Goal: Task Accomplishment & Management: Use online tool/utility

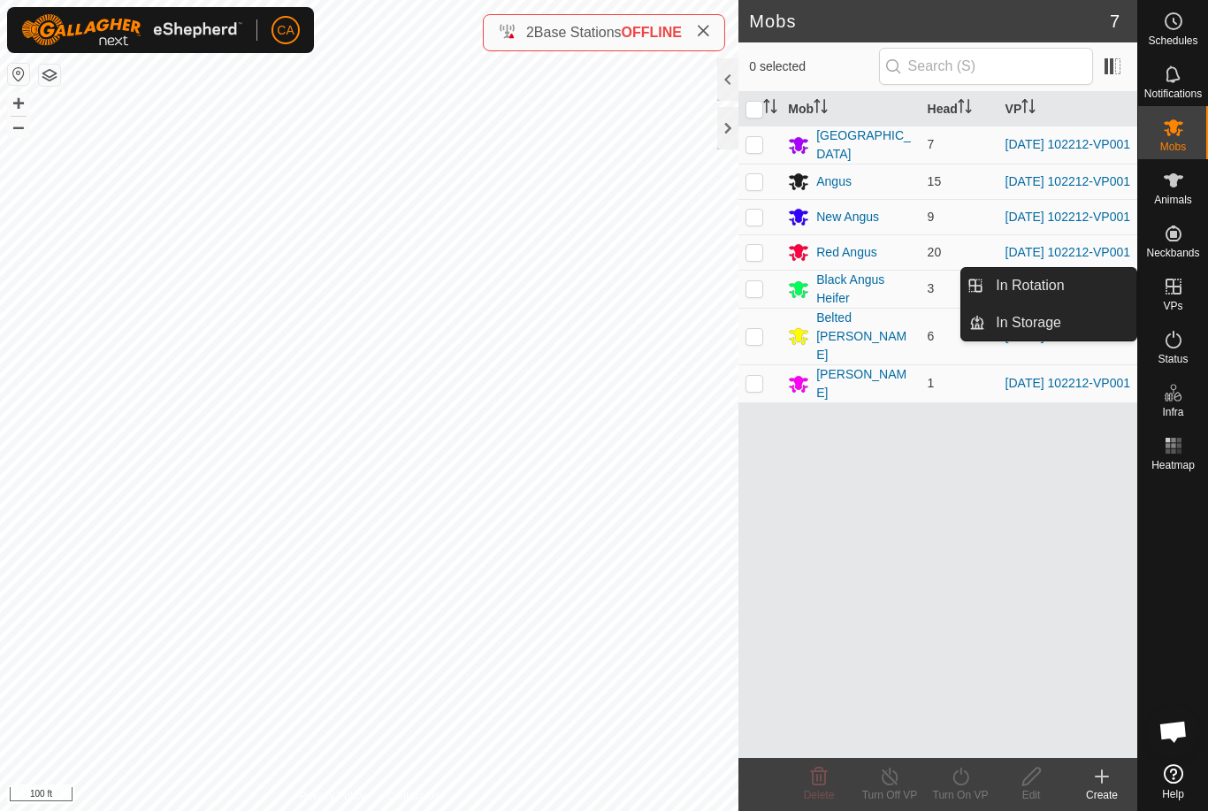
click at [1065, 287] on link "In Rotation" at bounding box center [1060, 285] width 151 height 35
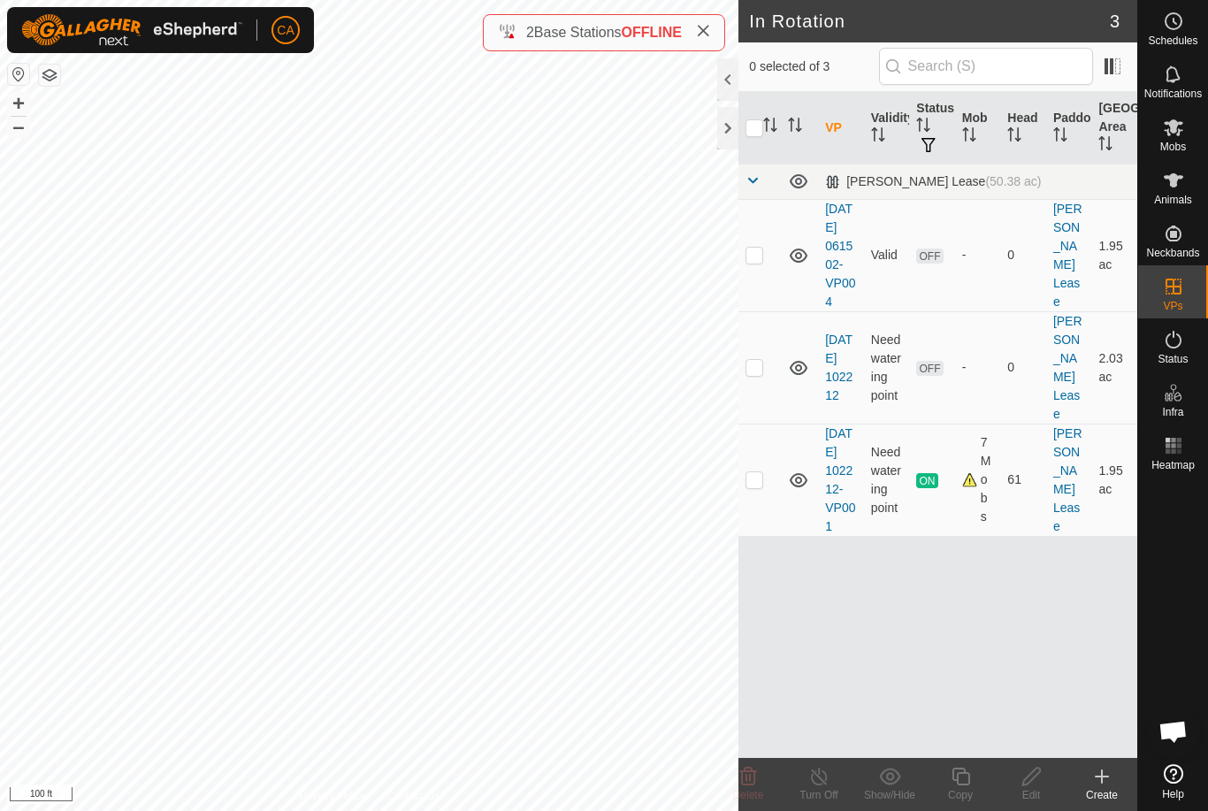
click at [742, 377] on td at bounding box center [759, 367] width 42 height 112
click at [754, 785] on icon at bounding box center [747, 776] width 21 height 21
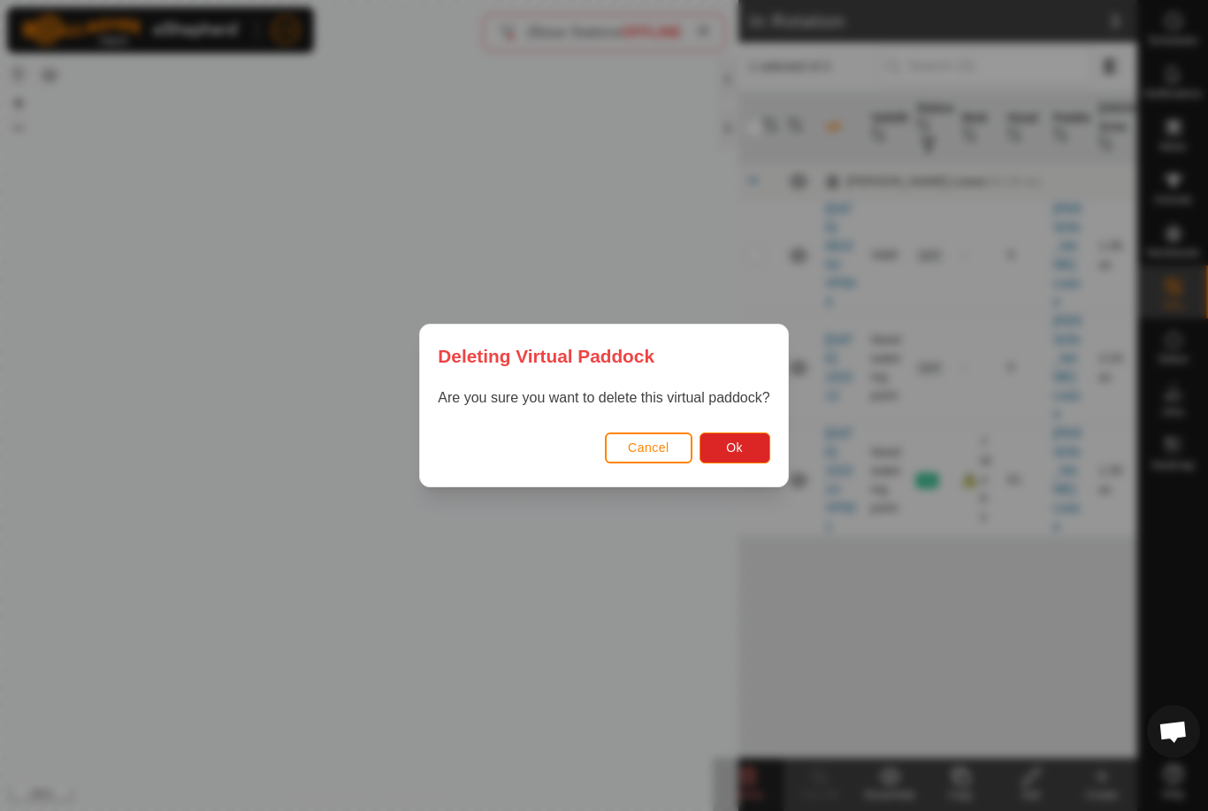
click at [735, 455] on button "Ok" at bounding box center [734, 447] width 71 height 31
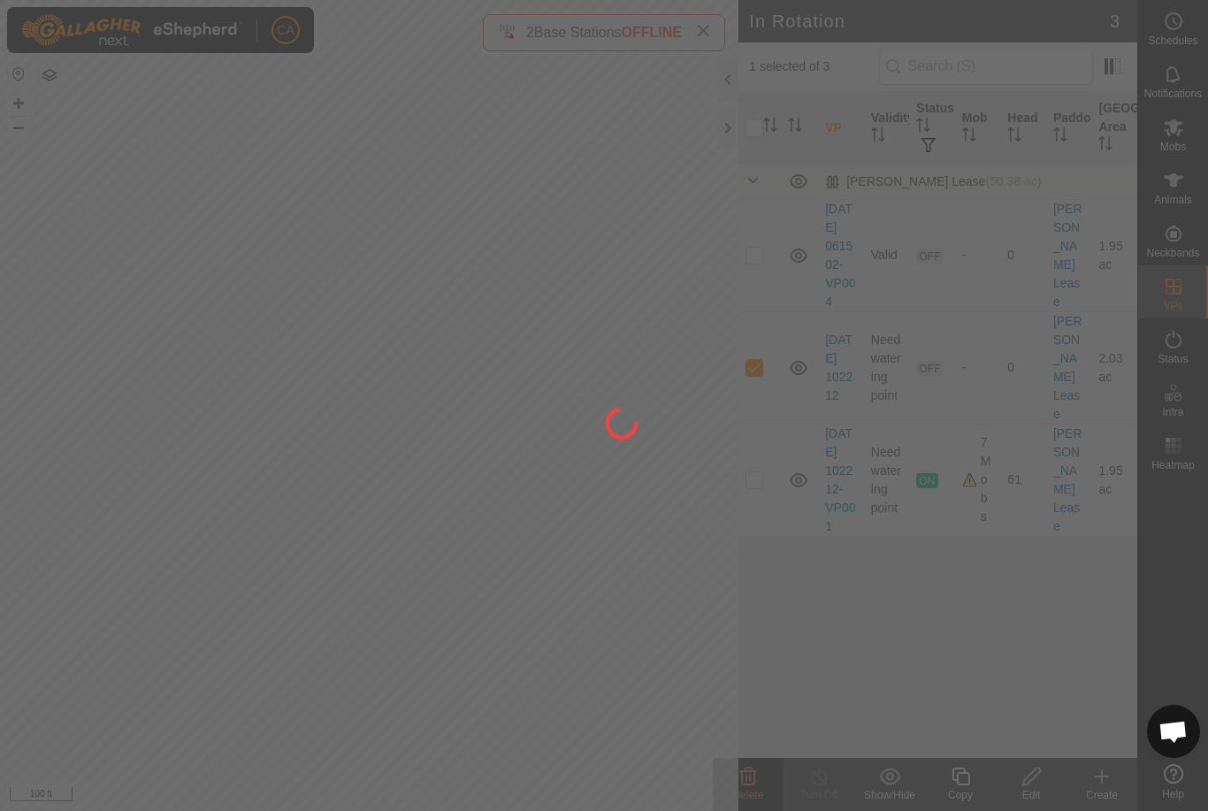
checkbox input "false"
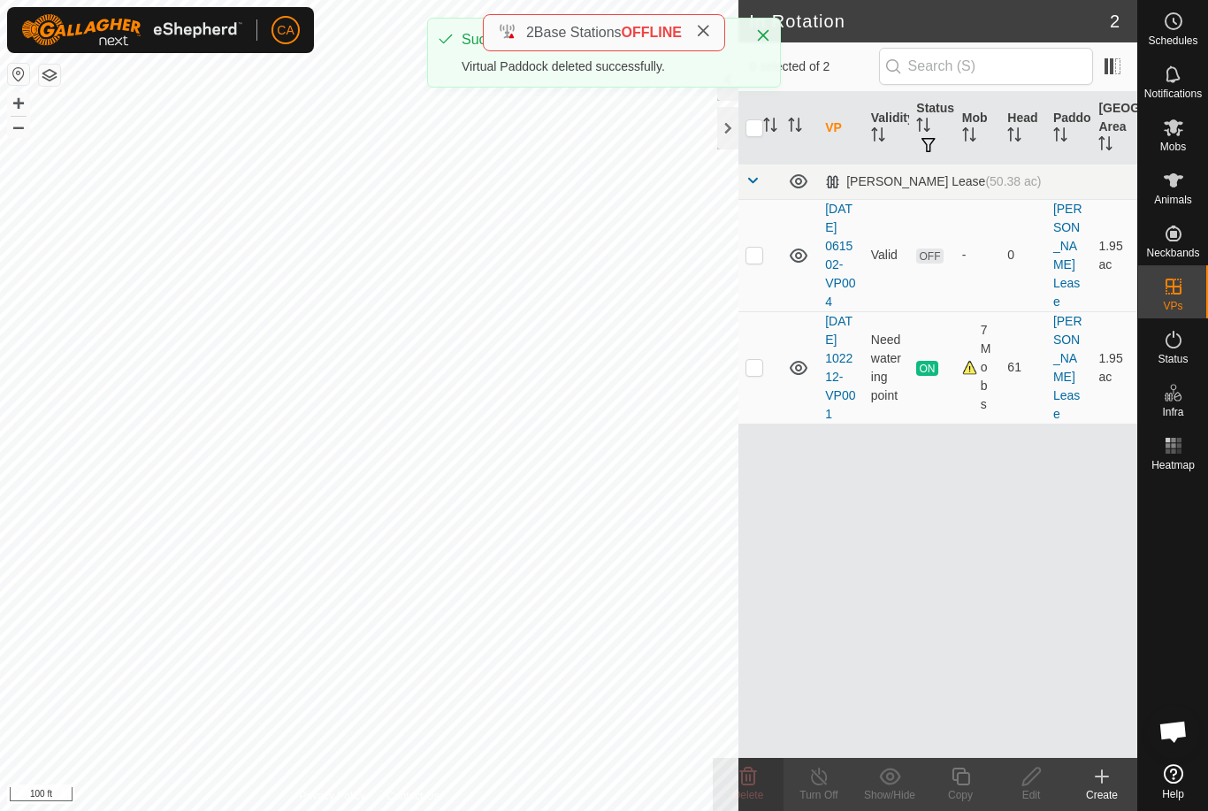
click at [762, 262] on p-checkbox at bounding box center [754, 255] width 18 height 14
click at [756, 796] on span "Delete" at bounding box center [748, 795] width 31 height 12
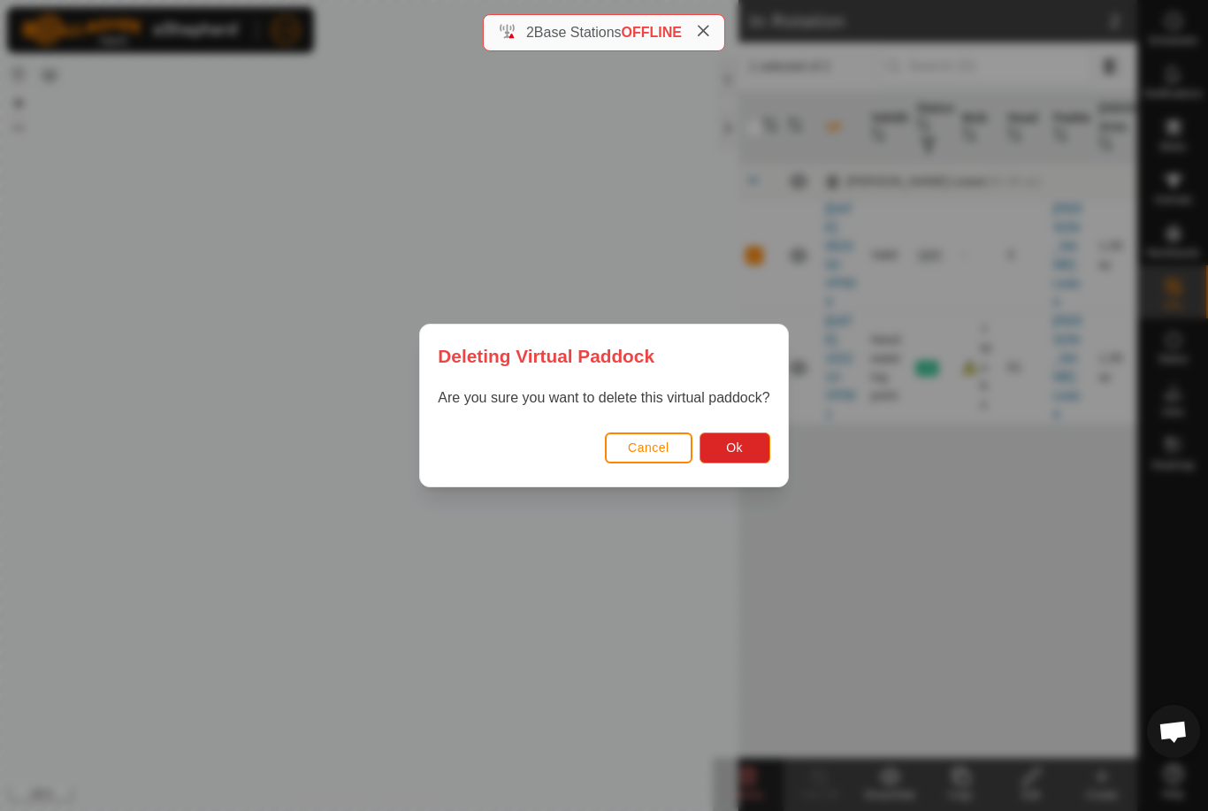
click at [748, 450] on button "Ok" at bounding box center [734, 447] width 71 height 31
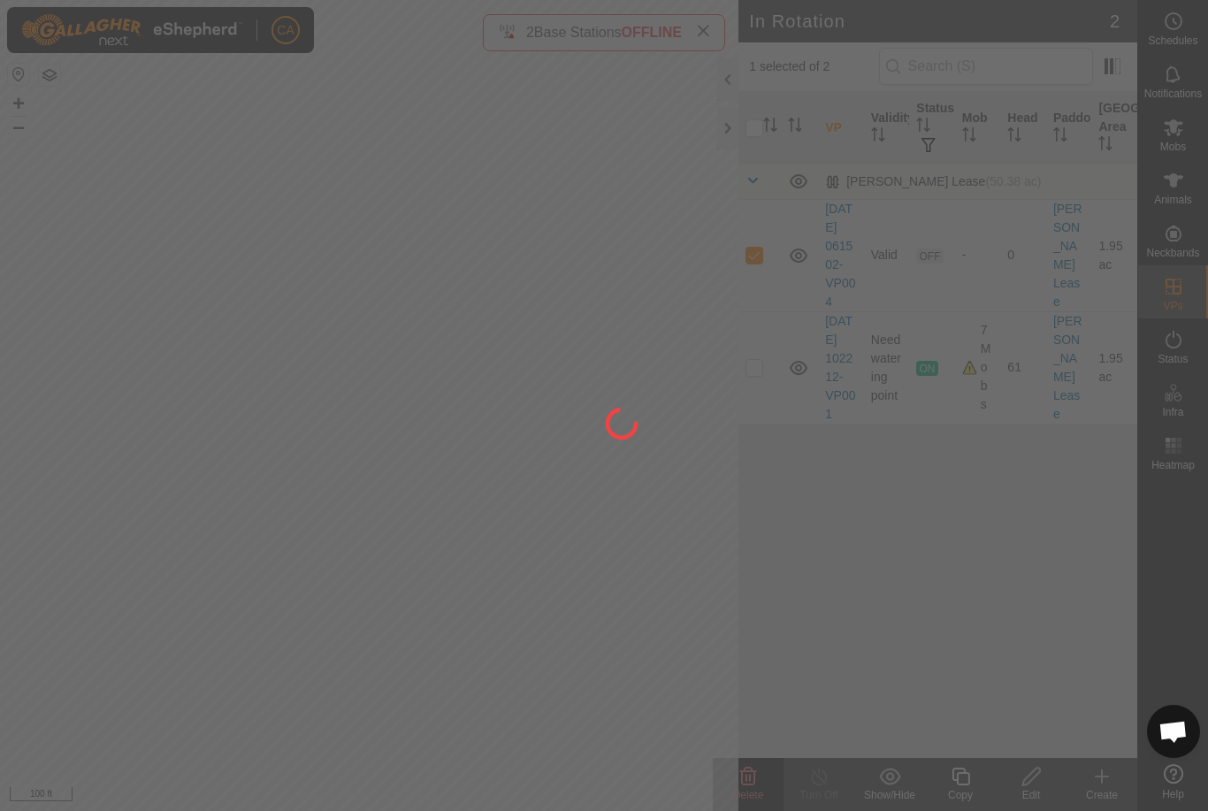
checkbox input "false"
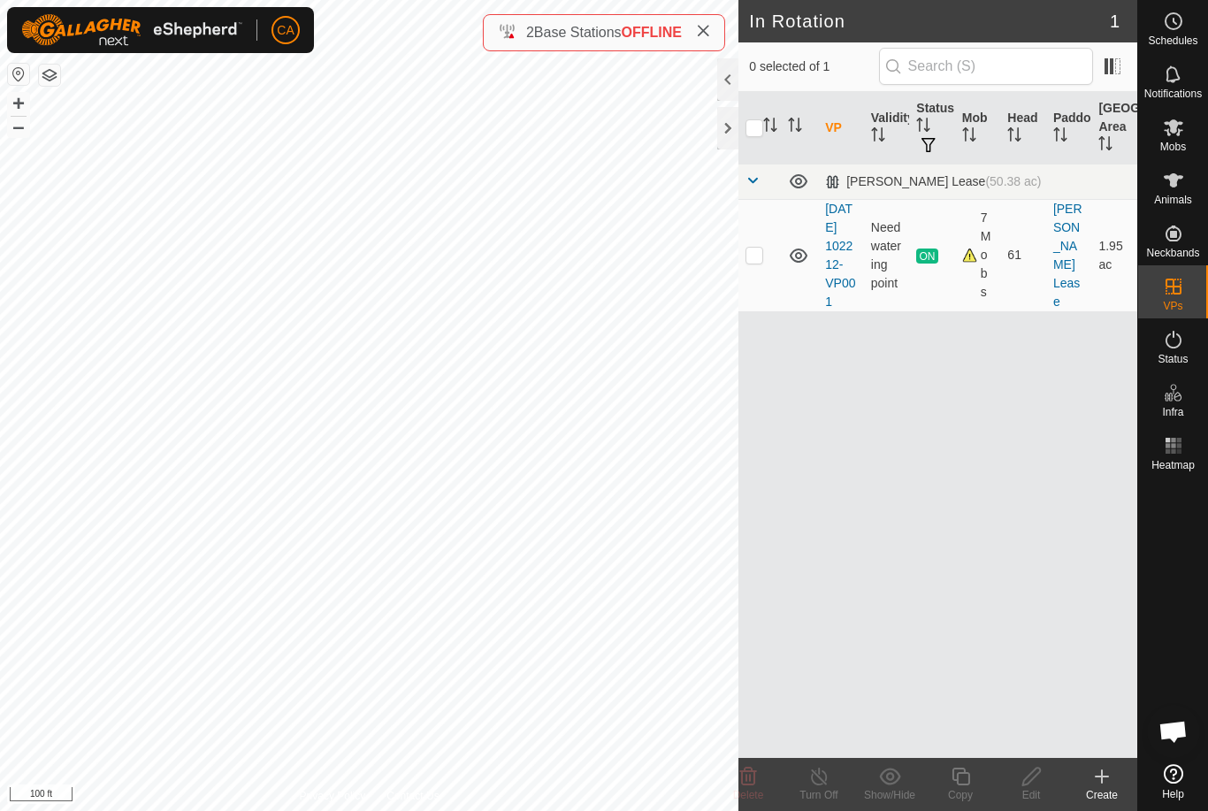
click at [735, 123] on div at bounding box center [727, 128] width 21 height 42
click at [723, 128] on div at bounding box center [727, 128] width 21 height 42
click at [753, 262] on p-checkbox at bounding box center [754, 255] width 18 height 14
checkbox input "true"
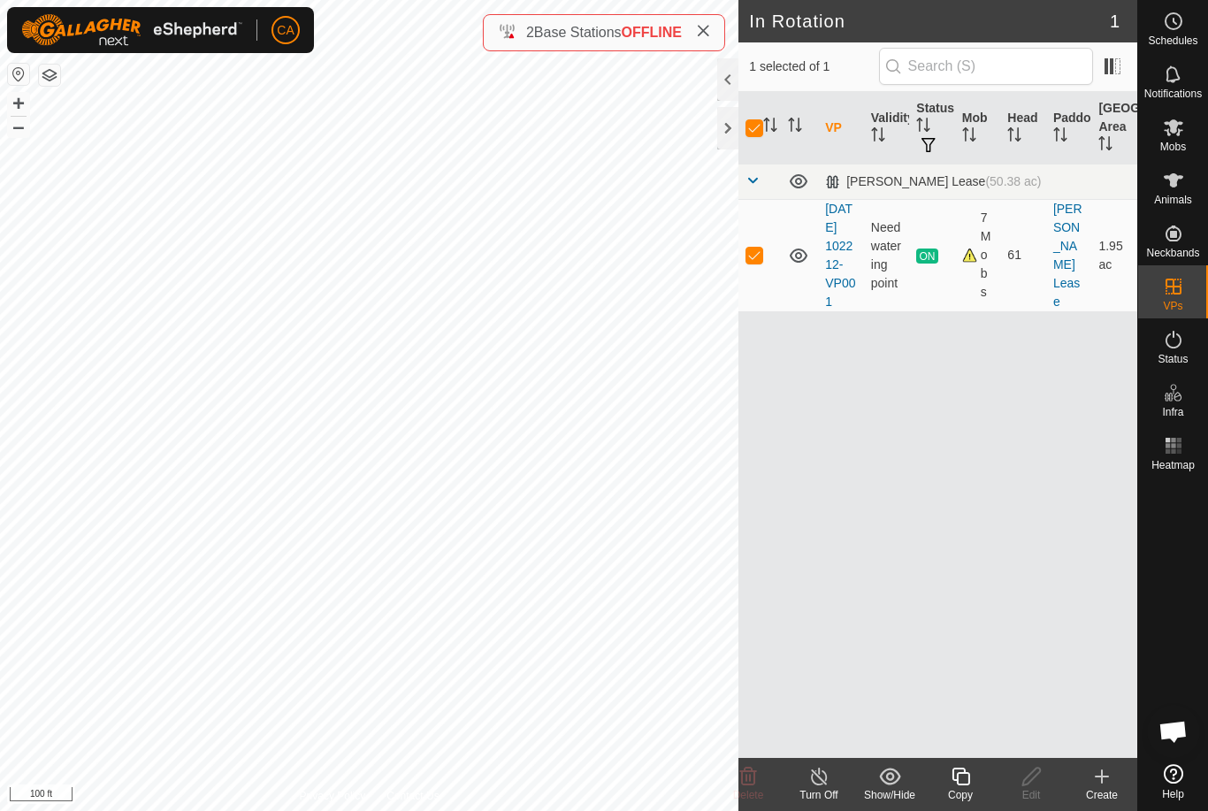
click at [964, 785] on icon at bounding box center [960, 776] width 18 height 18
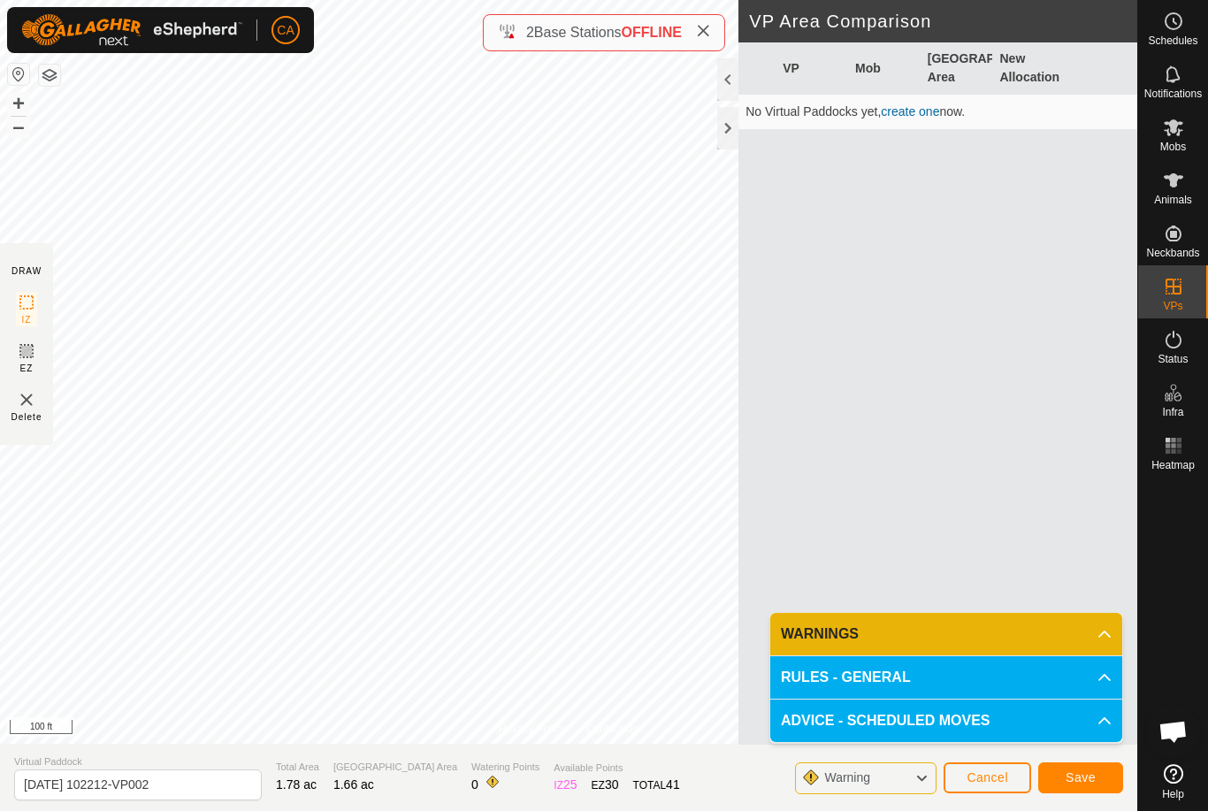
click at [1081, 785] on button "Save" at bounding box center [1080, 777] width 85 height 31
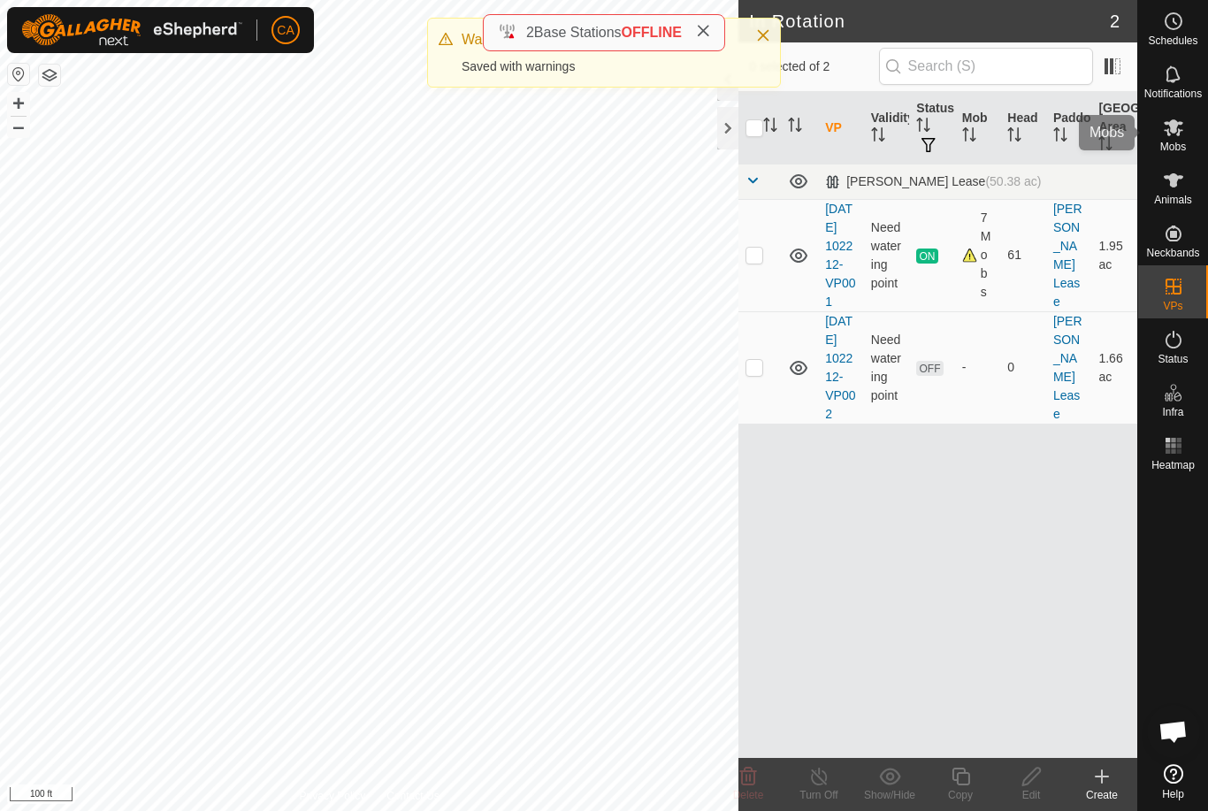
click at [1178, 142] on span "Mobs" at bounding box center [1173, 146] width 26 height 11
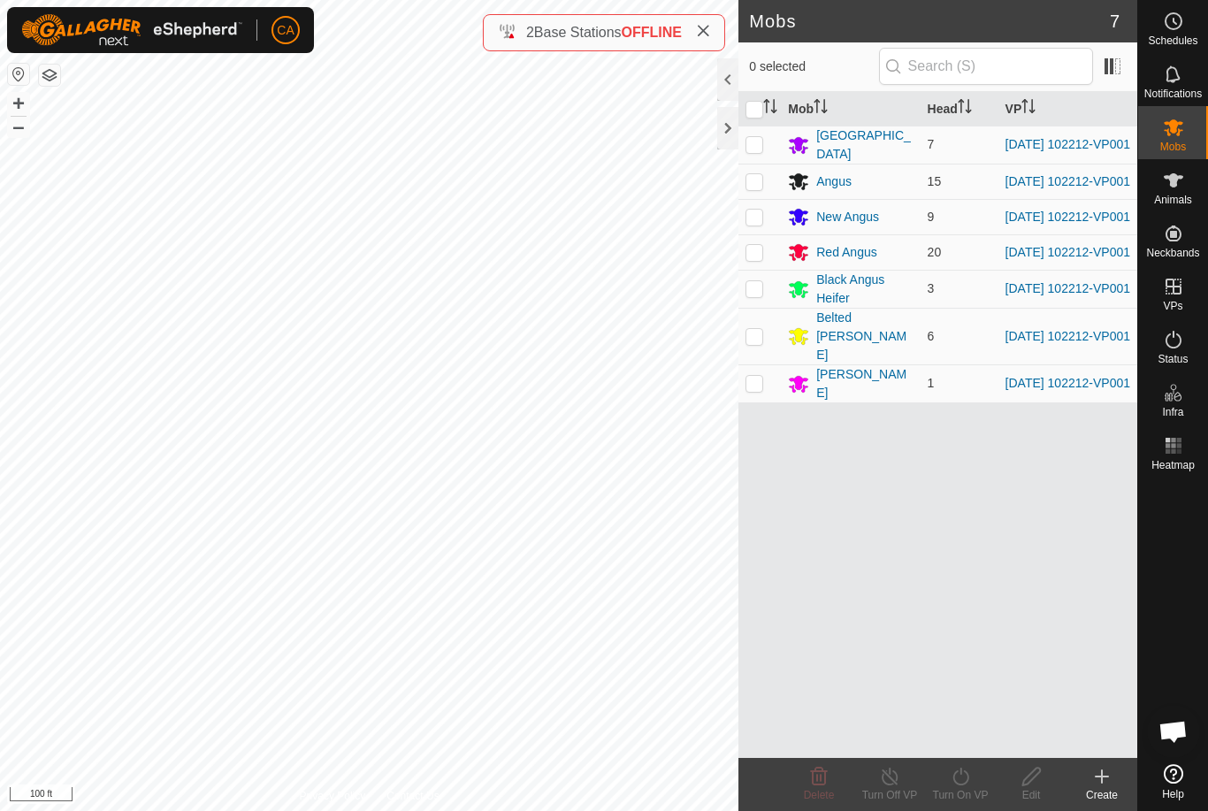
click at [749, 118] on input "checkbox" at bounding box center [754, 110] width 18 height 18
checkbox input "true"
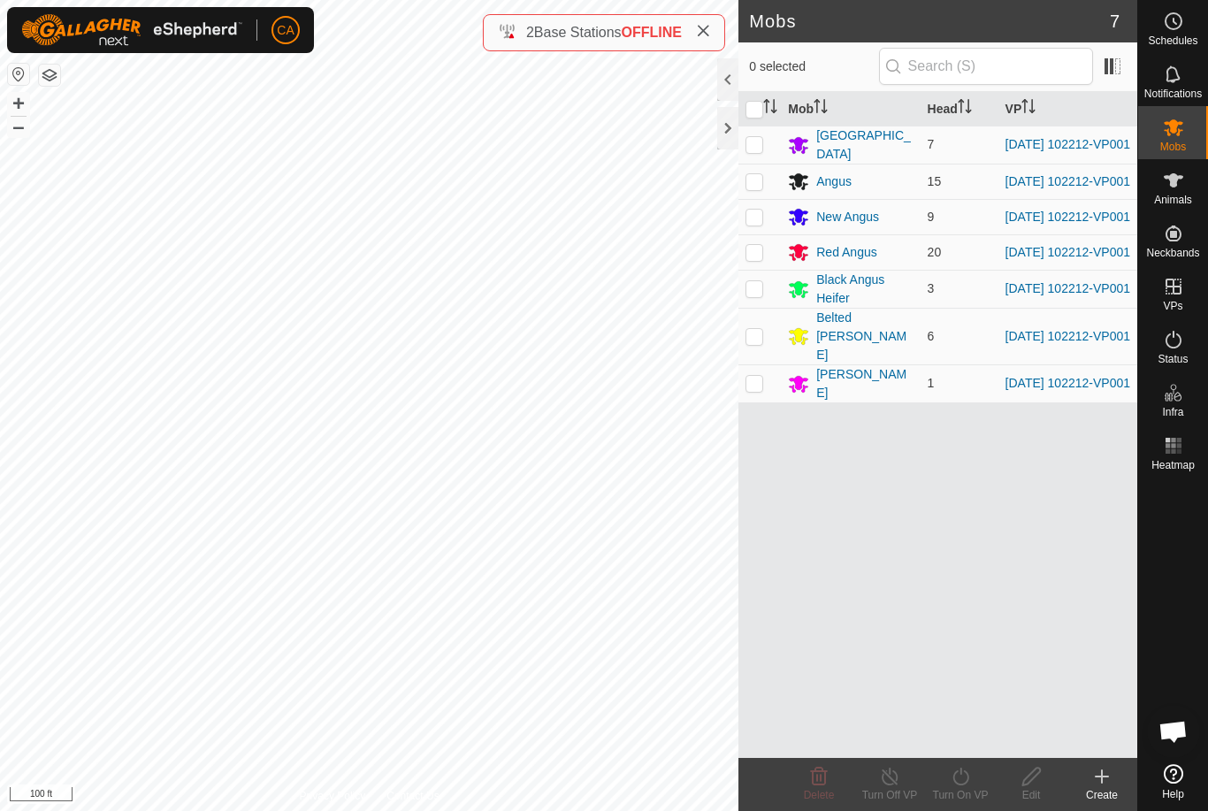
checkbox input "true"
click at [751, 381] on td at bounding box center [759, 383] width 42 height 38
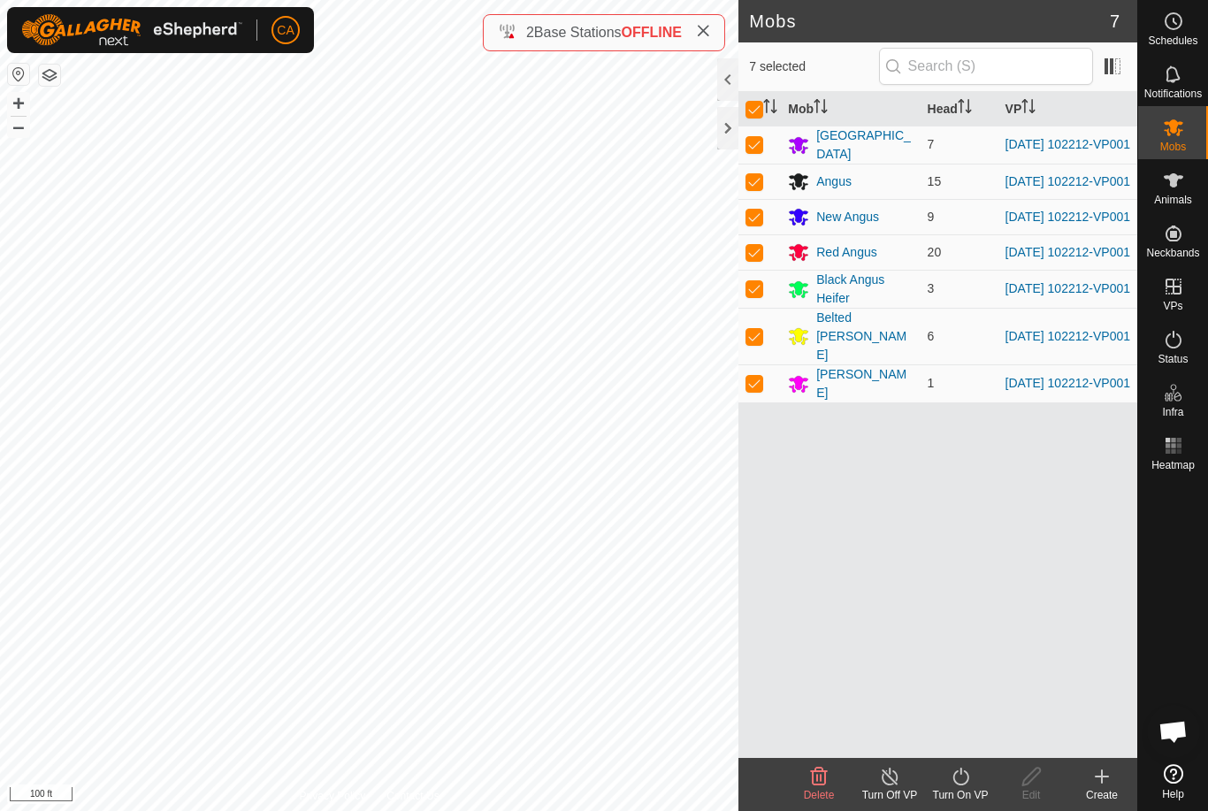
checkbox input "false"
click at [965, 785] on icon at bounding box center [960, 776] width 22 height 21
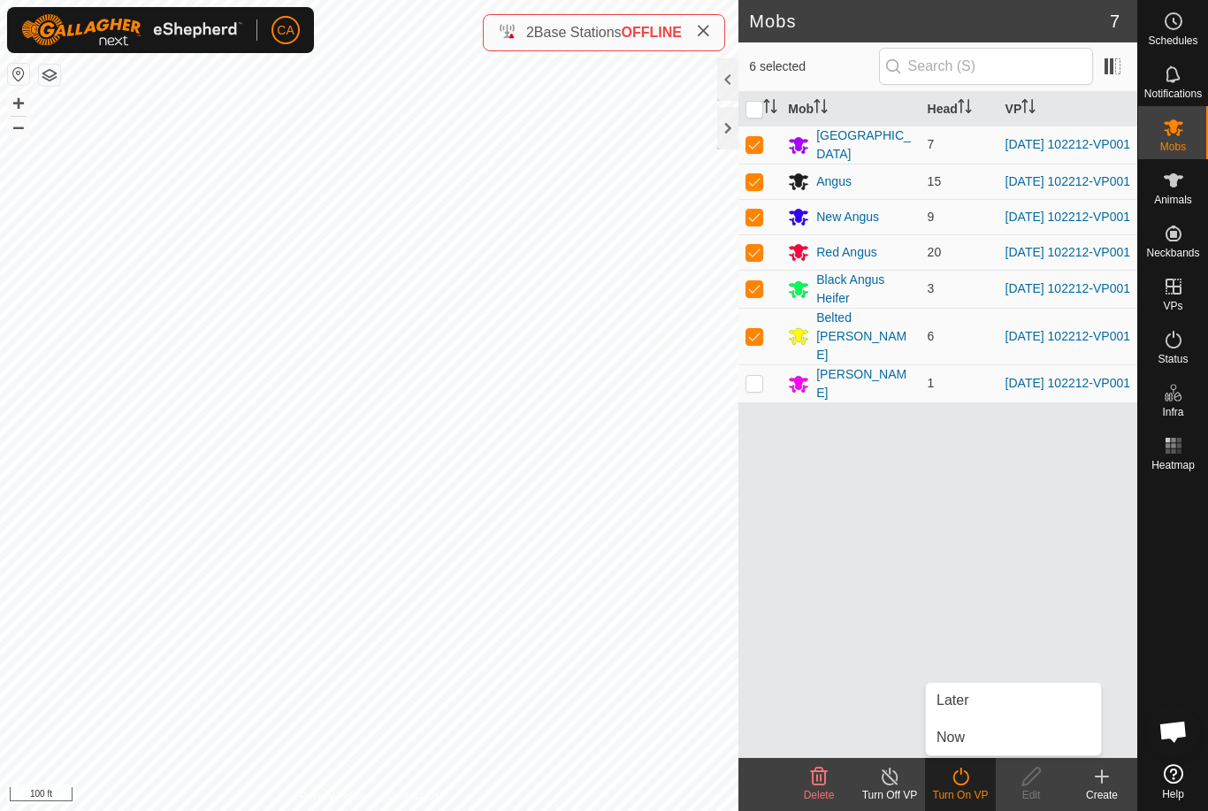
click at [992, 738] on link "Now" at bounding box center [1013, 737] width 175 height 35
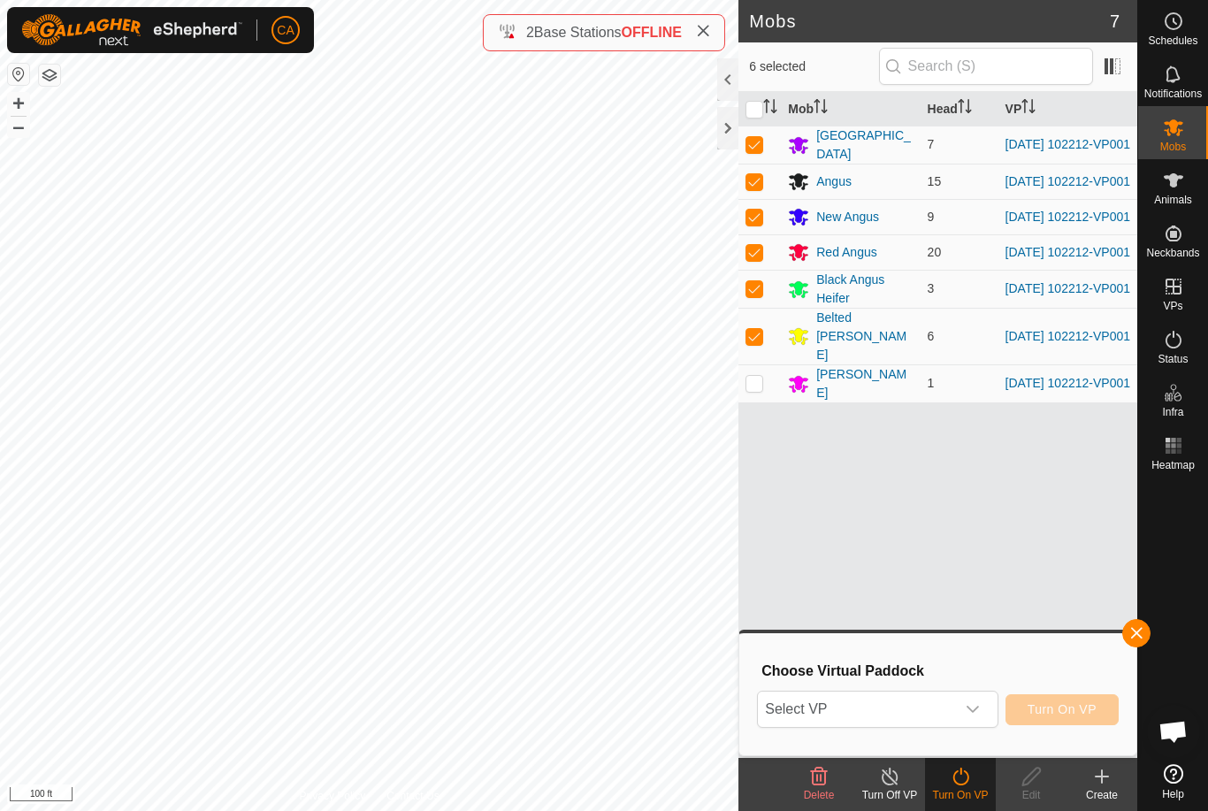
click at [947, 715] on span "Select VP" at bounding box center [856, 708] width 196 height 35
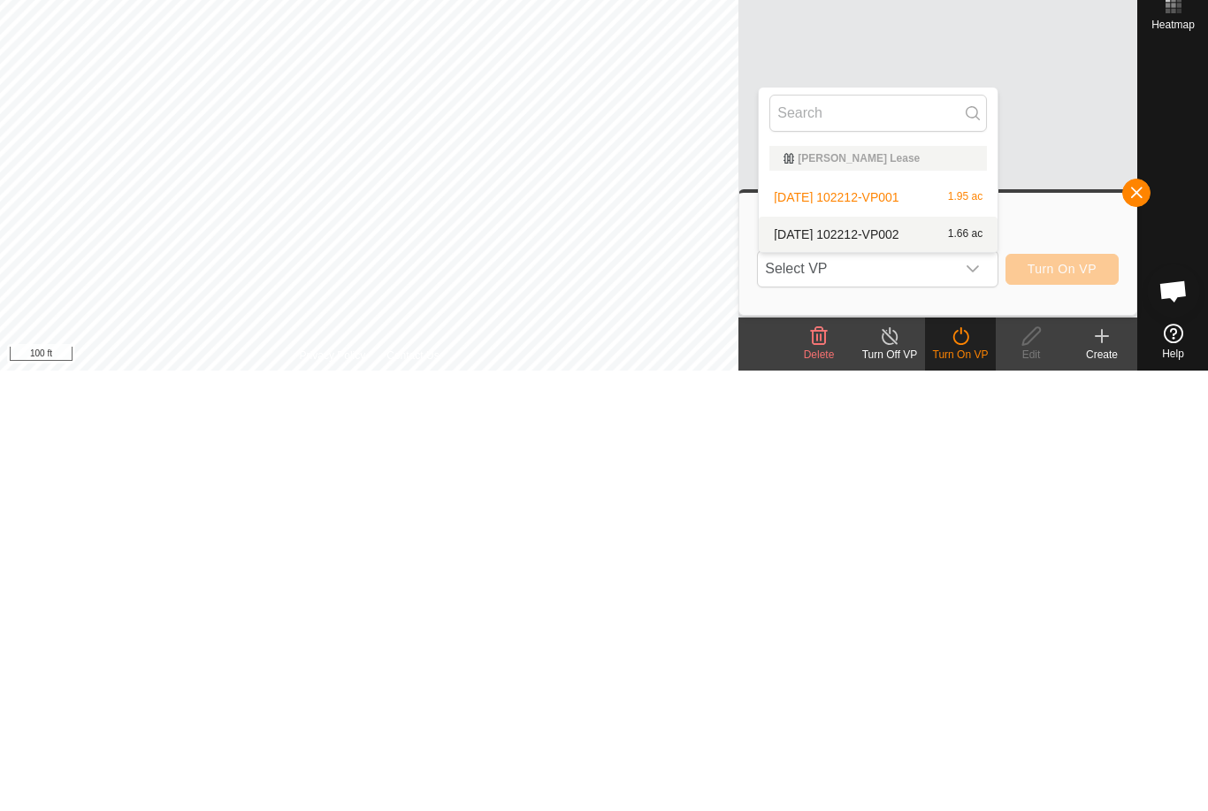
click at [907, 664] on div "2025-09-23 102212-VP002 1.66 ac" at bounding box center [877, 674] width 217 height 21
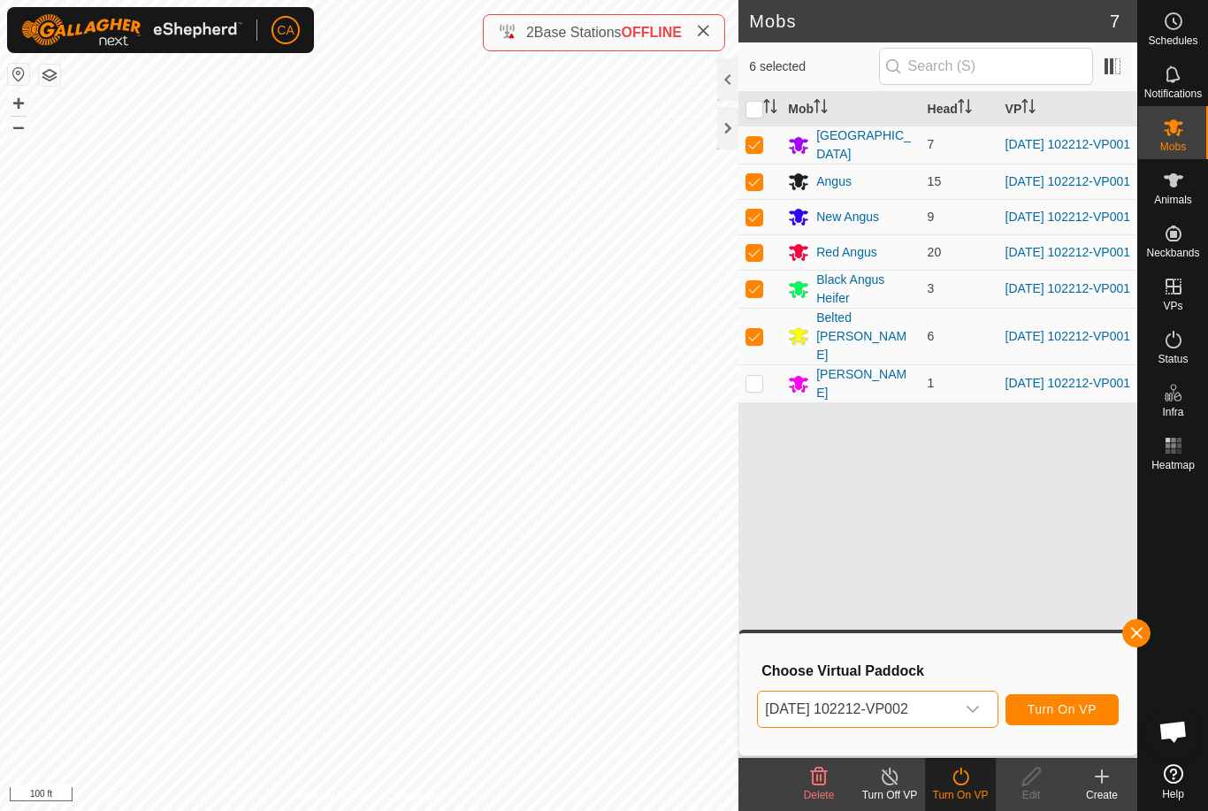
click at [1083, 723] on button "Turn On VP" at bounding box center [1061, 709] width 113 height 31
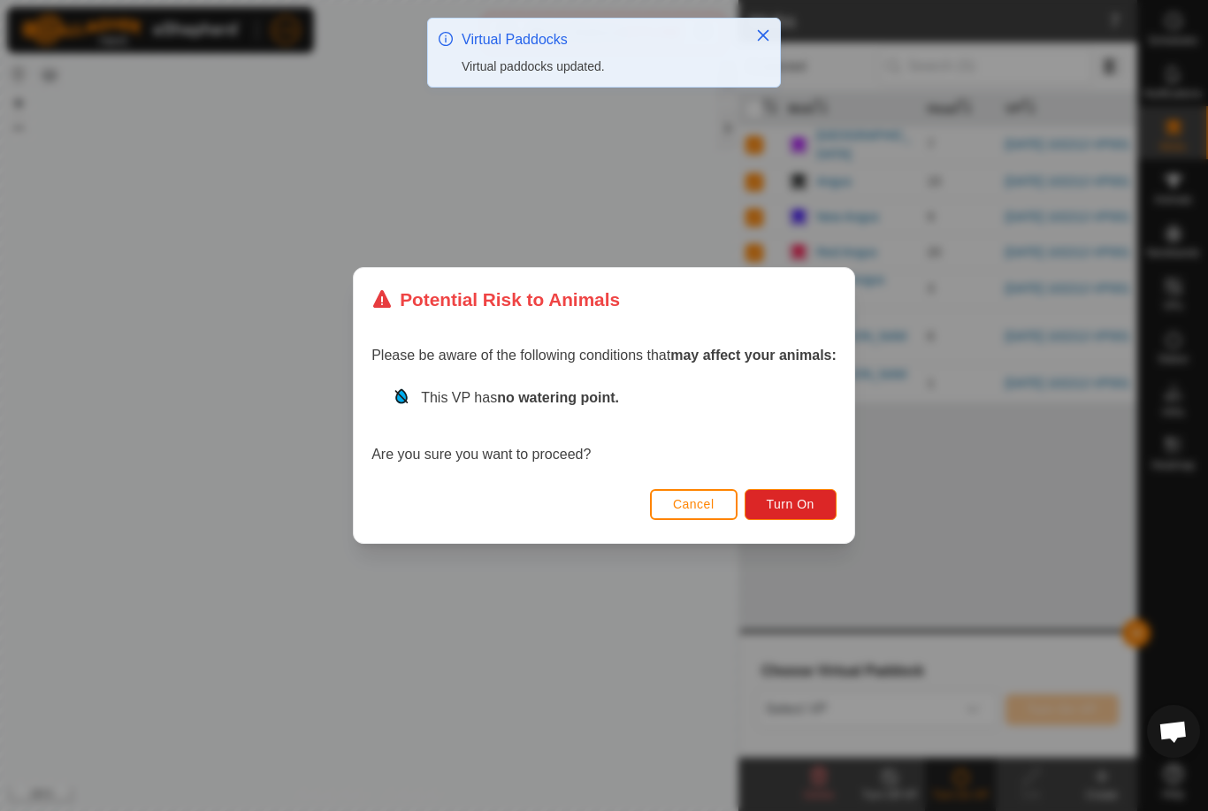
click at [781, 504] on span "Turn On" at bounding box center [790, 504] width 48 height 14
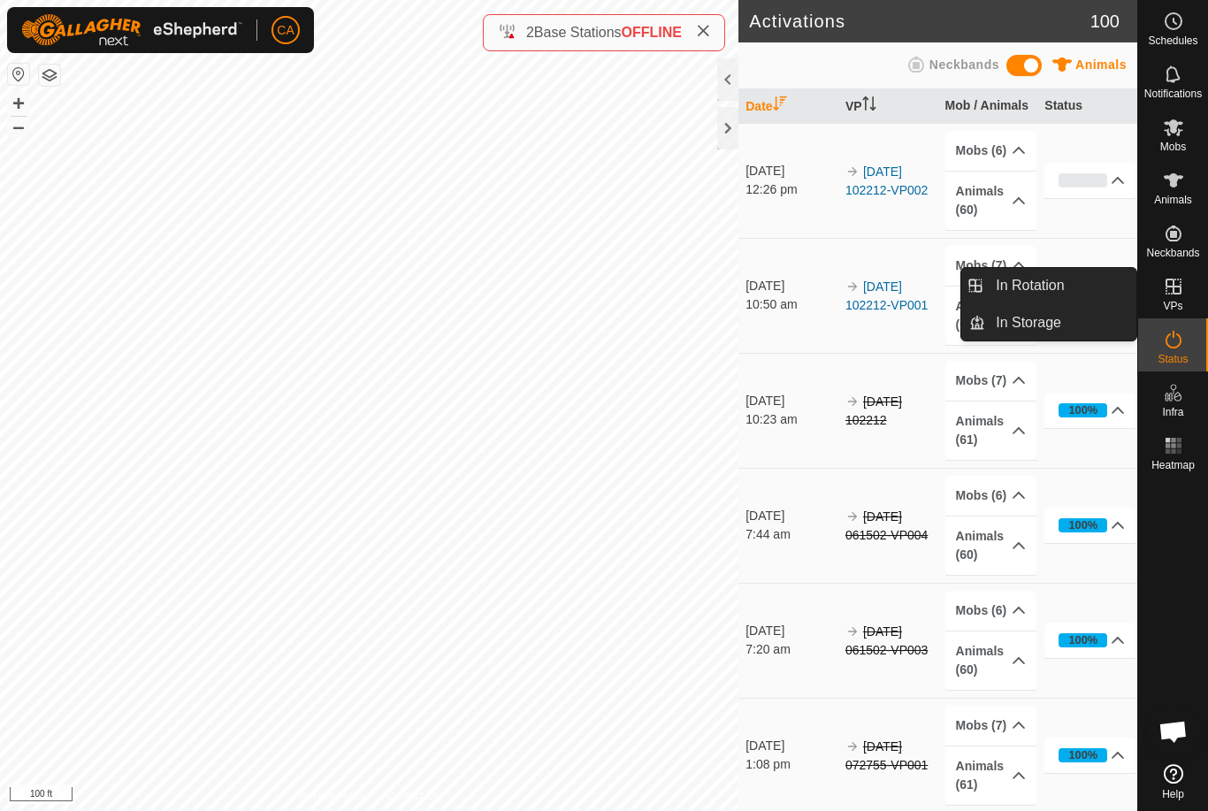
click at [1070, 285] on link "In Rotation" at bounding box center [1060, 285] width 151 height 35
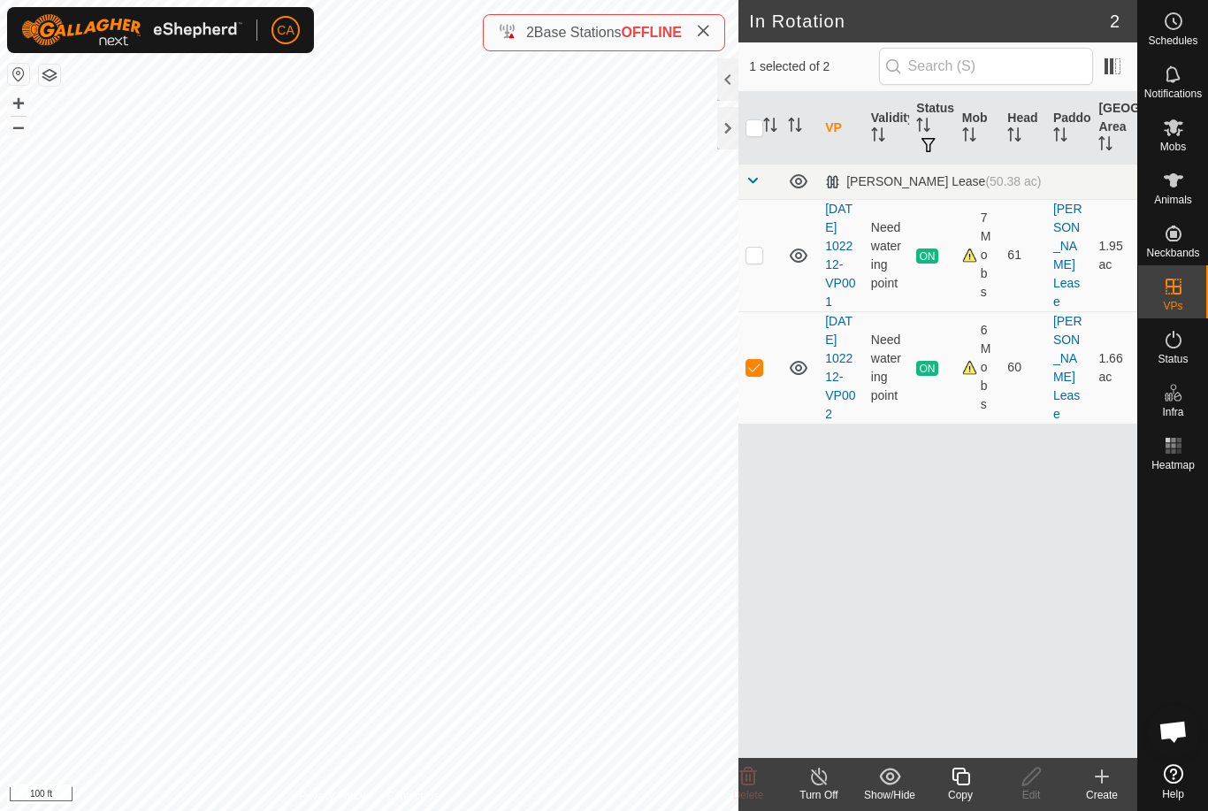
click at [721, 133] on div at bounding box center [727, 128] width 21 height 42
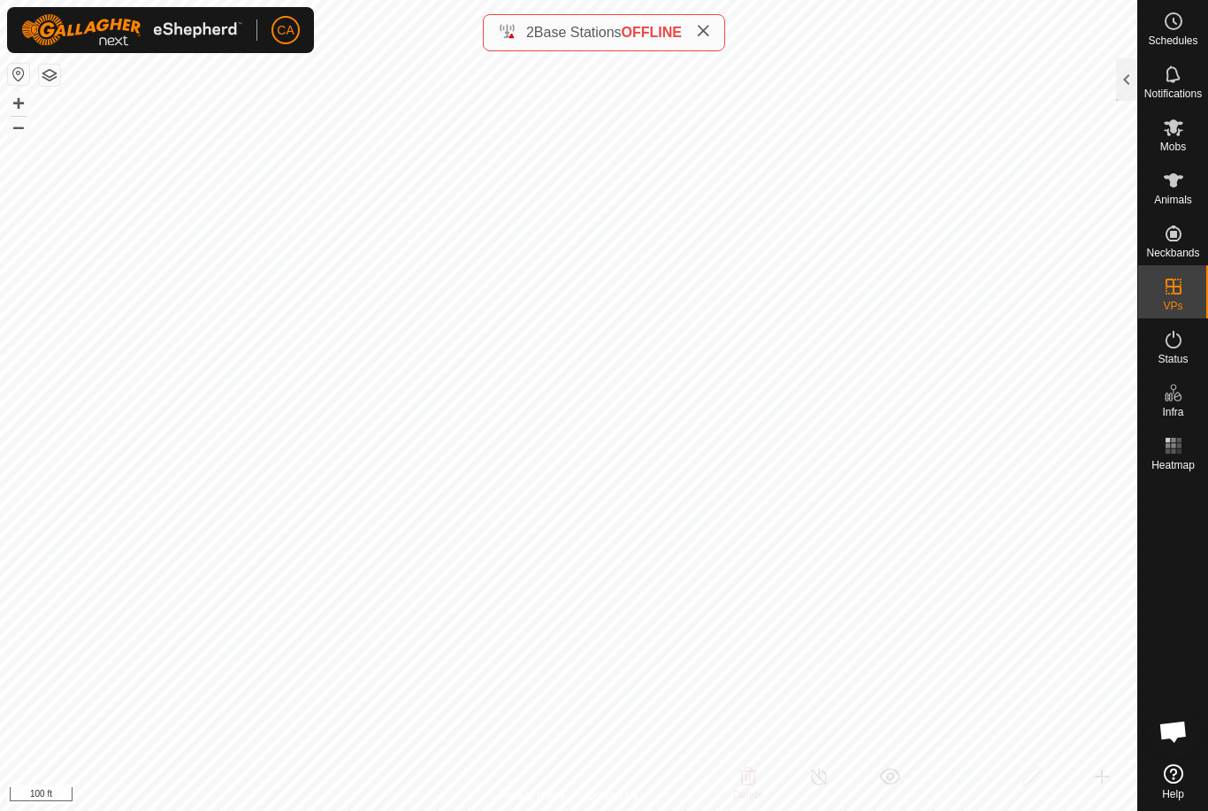
click at [1120, 91] on div at bounding box center [1126, 79] width 21 height 42
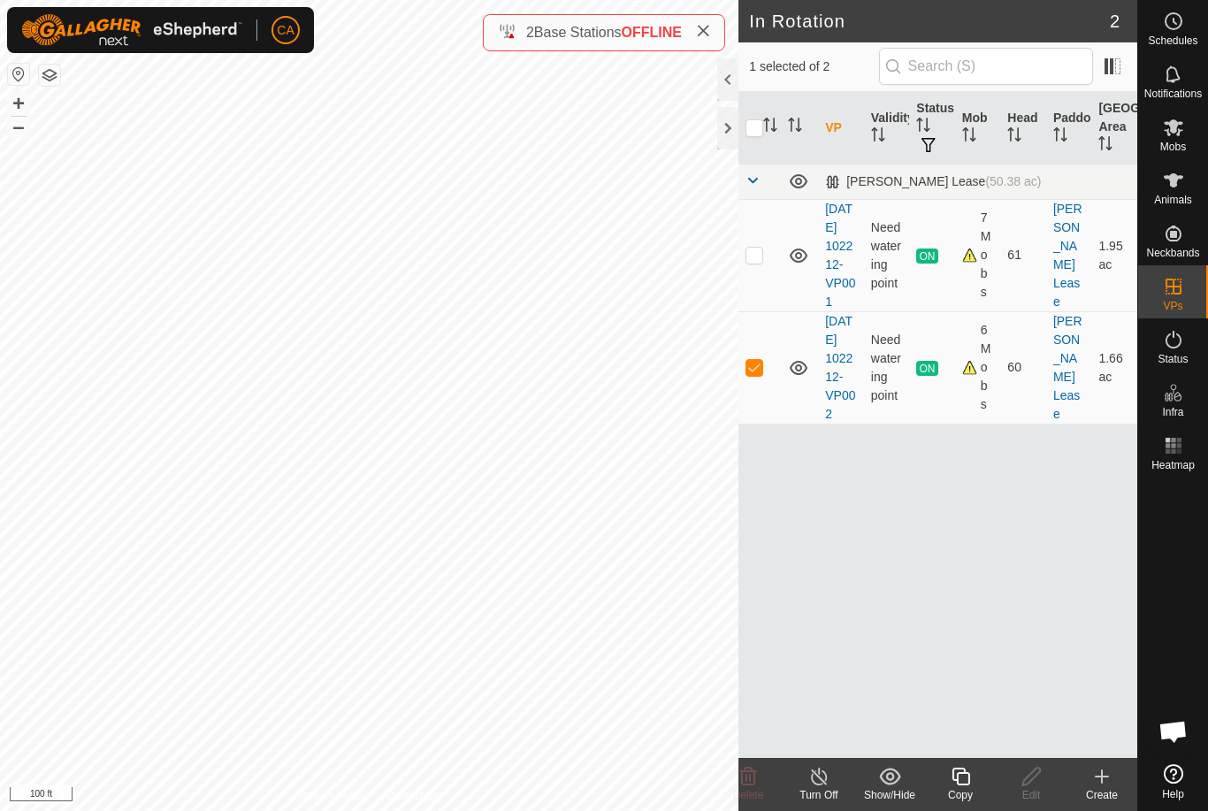
click at [744, 413] on td at bounding box center [759, 367] width 42 height 112
click at [752, 402] on td at bounding box center [759, 367] width 42 height 112
checkbox input "true"
click at [949, 792] on div "Copy" at bounding box center [960, 795] width 71 height 16
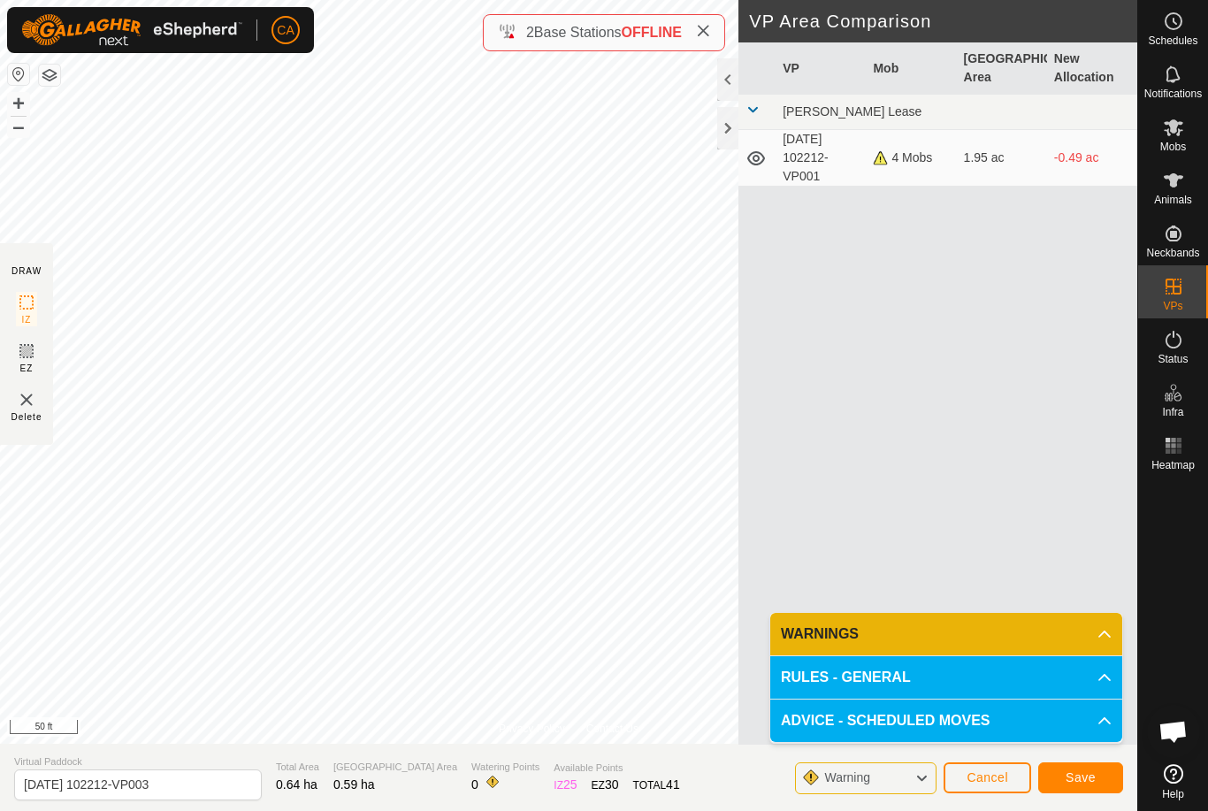
click at [977, 779] on span "Cancel" at bounding box center [987, 777] width 42 height 14
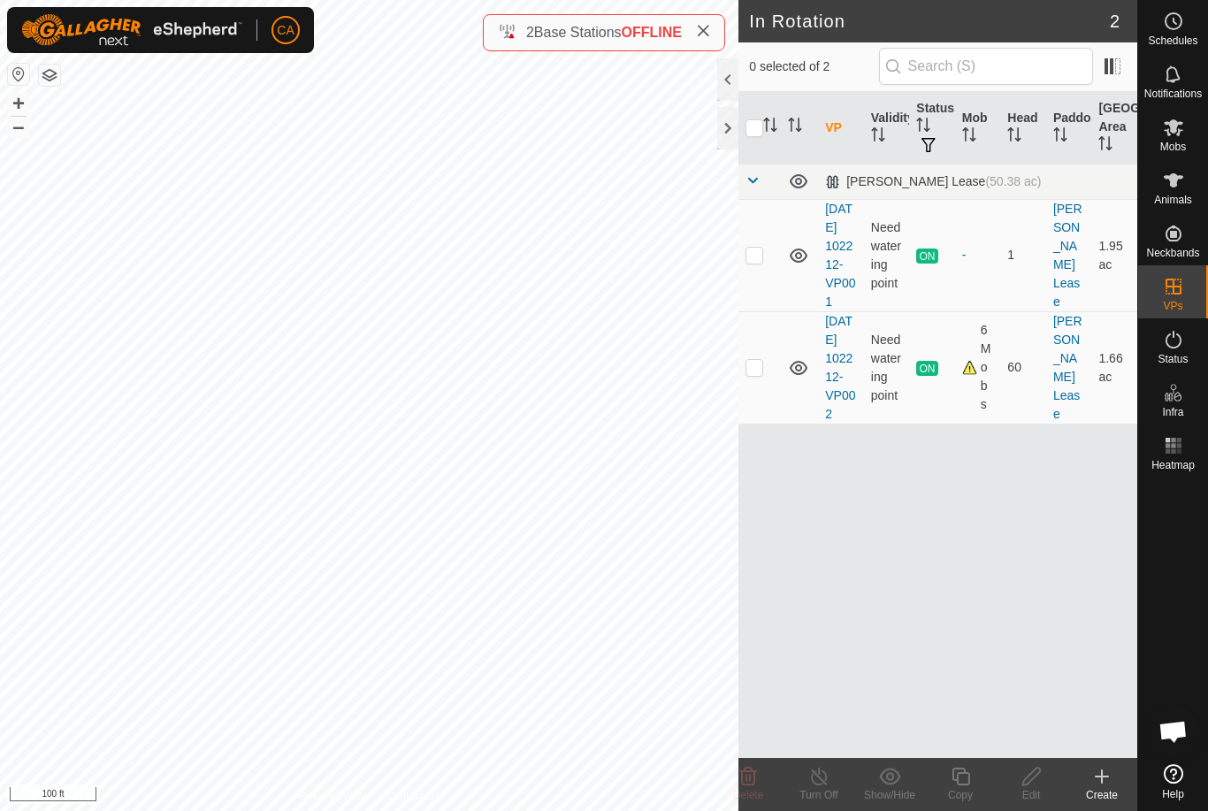
click at [759, 402] on td at bounding box center [759, 367] width 42 height 112
checkbox input "true"
click at [952, 780] on icon at bounding box center [960, 776] width 22 height 21
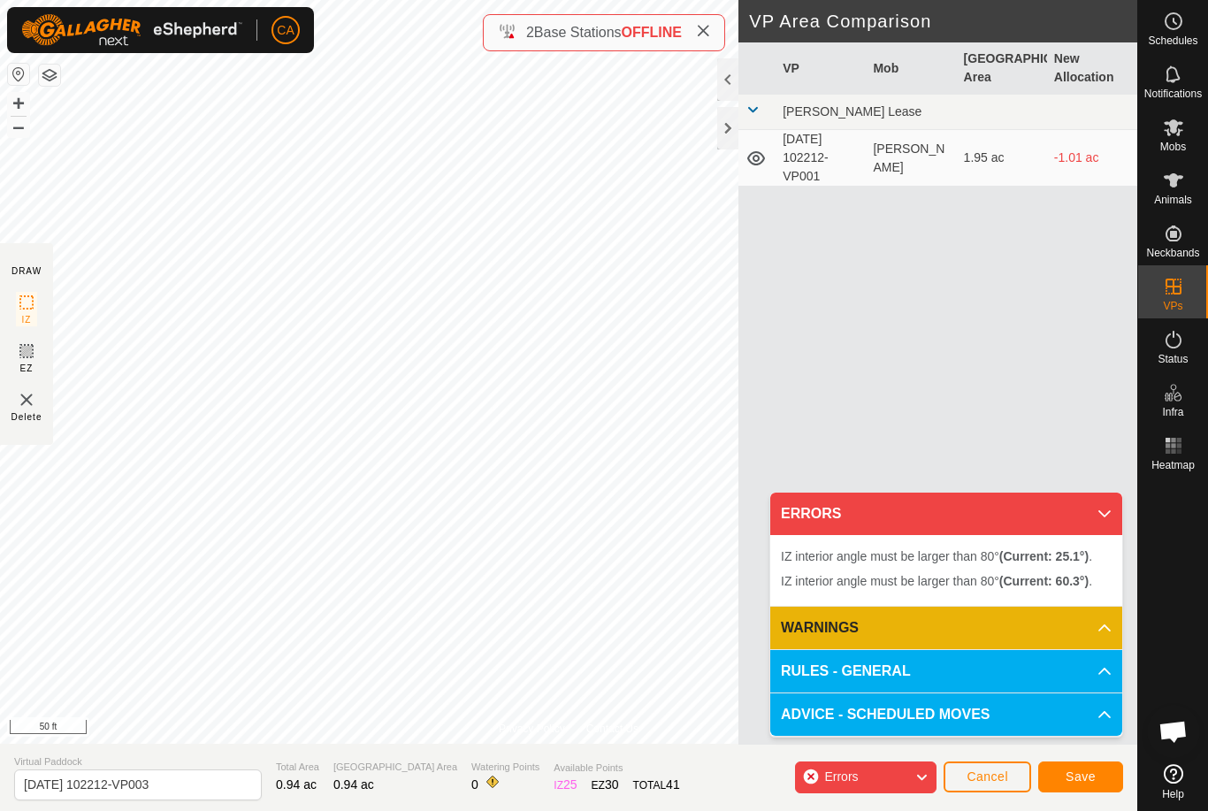
click at [967, 792] on button "Cancel" at bounding box center [987, 776] width 88 height 31
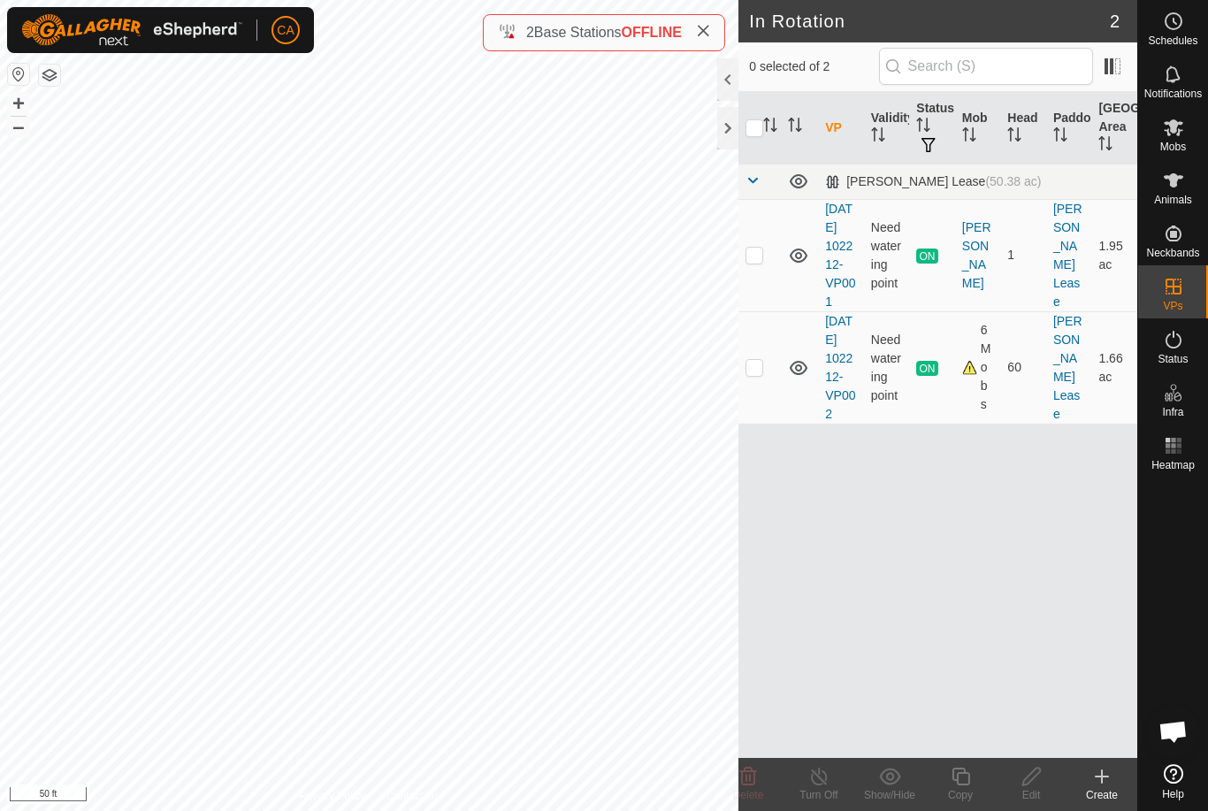
click at [769, 408] on td at bounding box center [759, 367] width 42 height 112
checkbox input "true"
click at [970, 778] on icon at bounding box center [960, 776] width 22 height 21
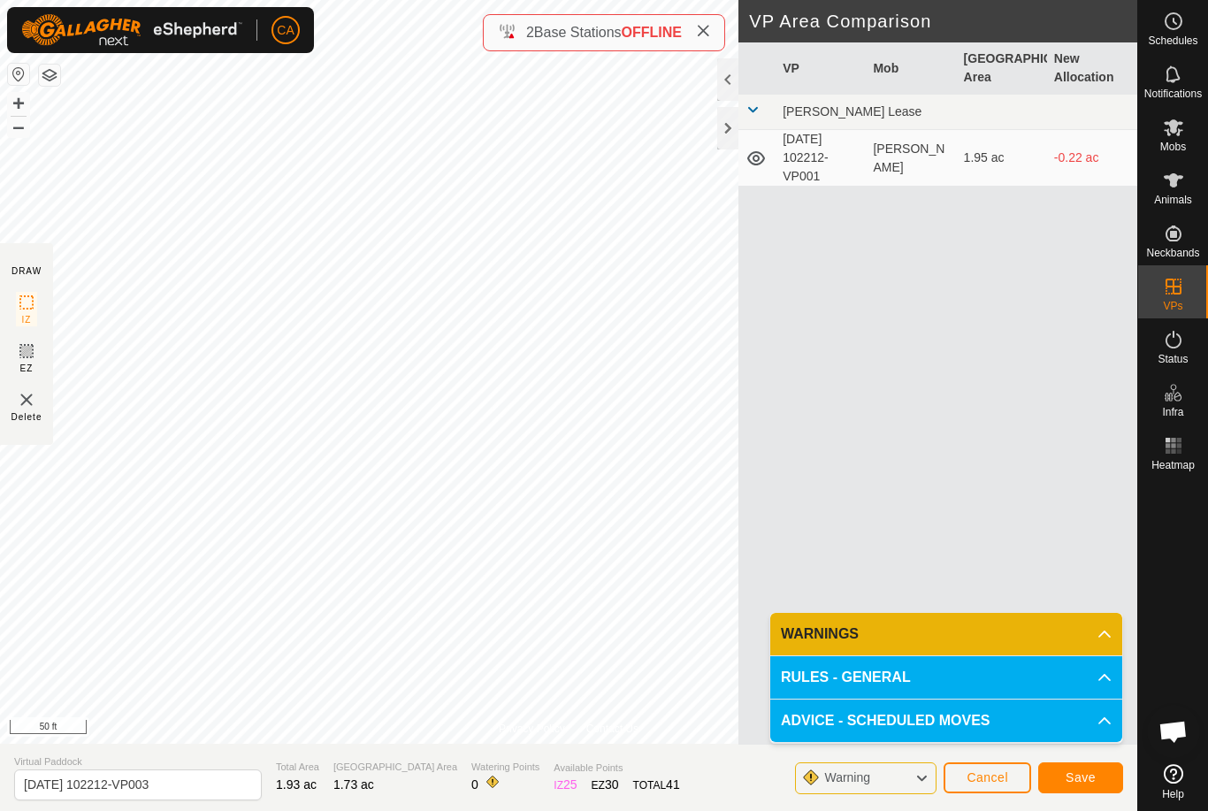
click at [1076, 770] on span "Save" at bounding box center [1080, 777] width 30 height 14
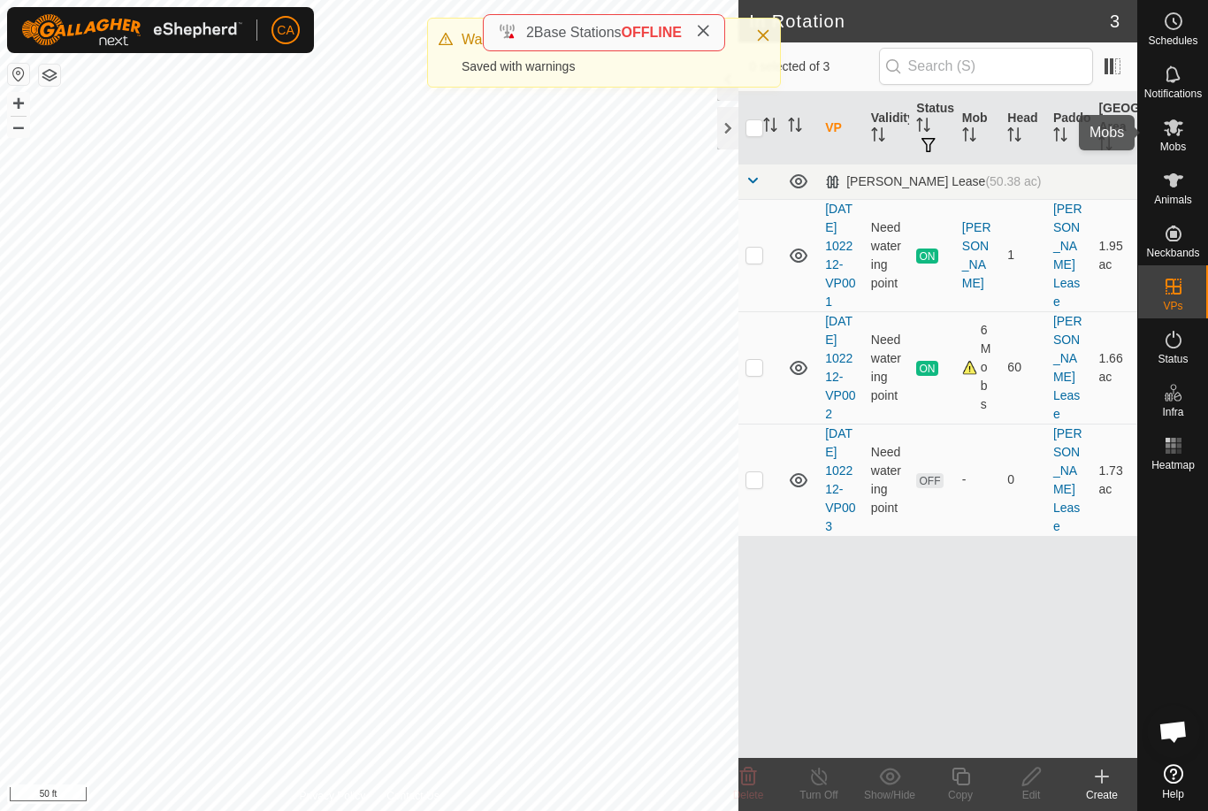
click at [1185, 133] on es-mob-svg-icon at bounding box center [1173, 127] width 32 height 28
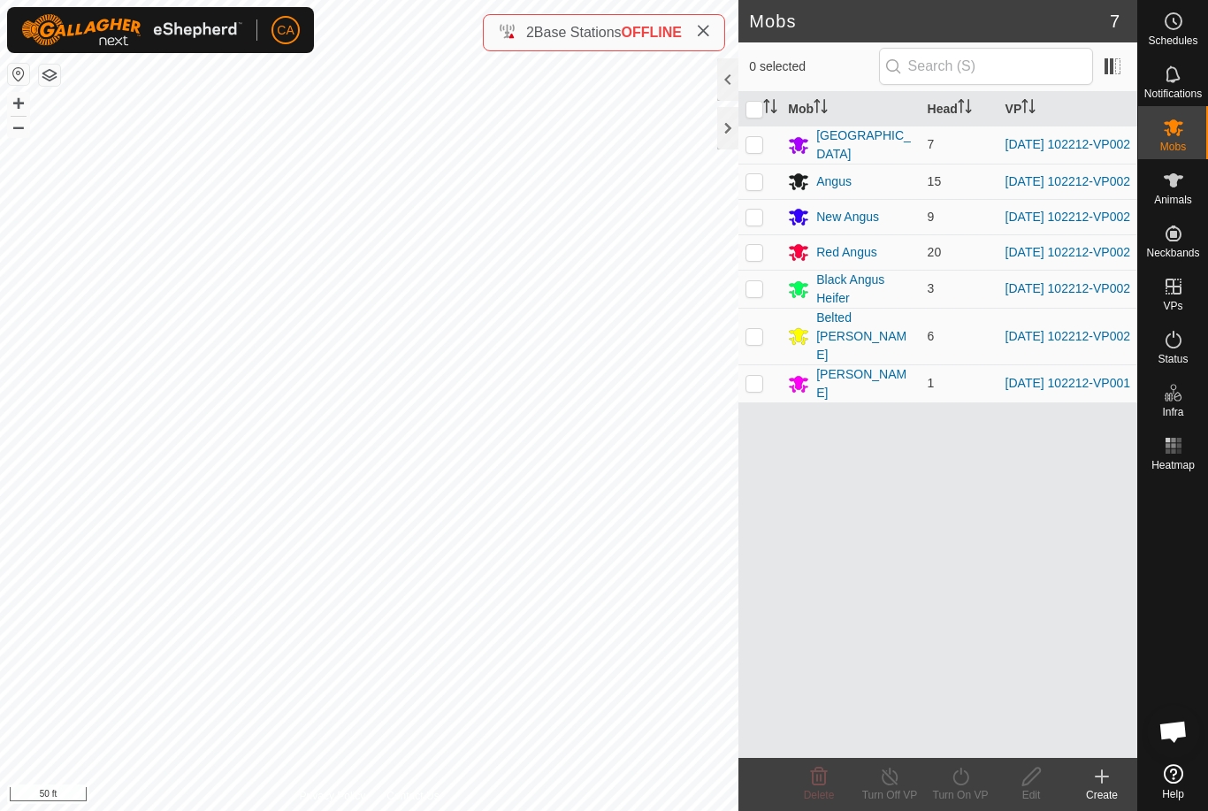
click at [757, 113] on input "checkbox" at bounding box center [754, 110] width 18 height 18
checkbox input "true"
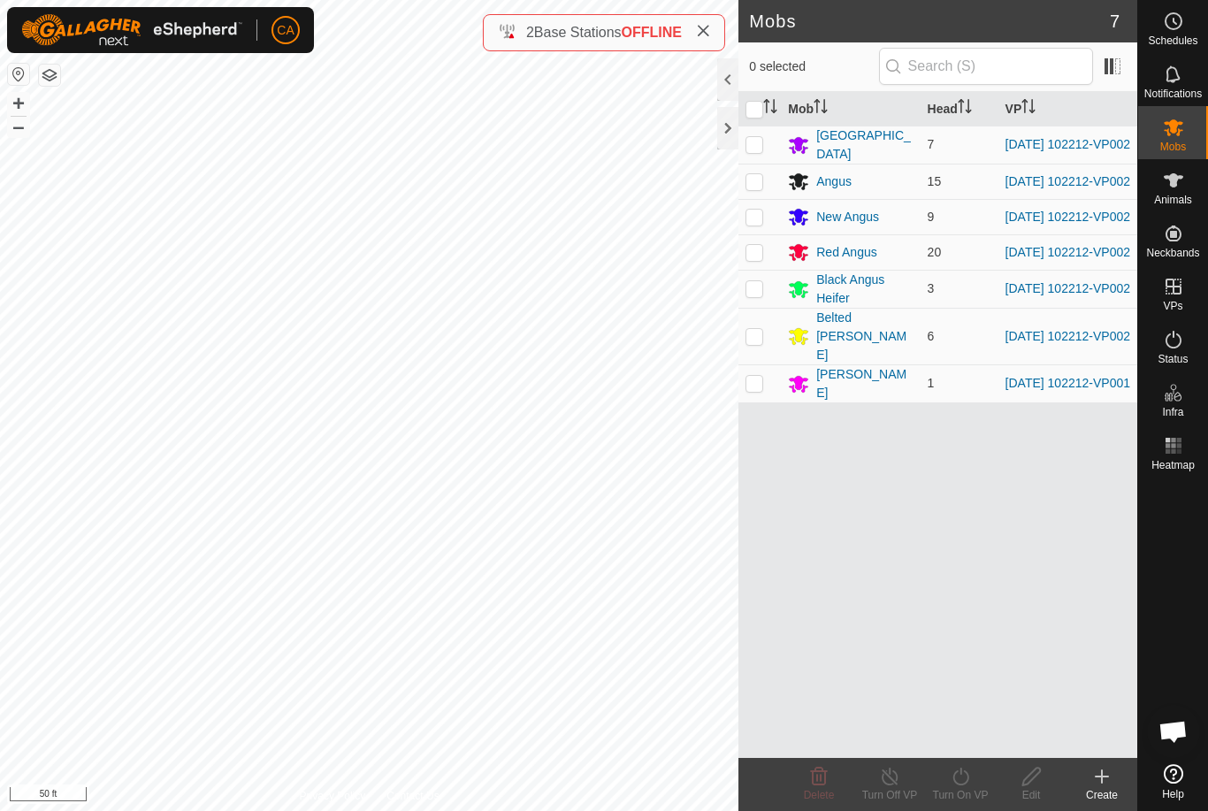
checkbox input "true"
click at [751, 377] on p-checkbox at bounding box center [754, 383] width 18 height 14
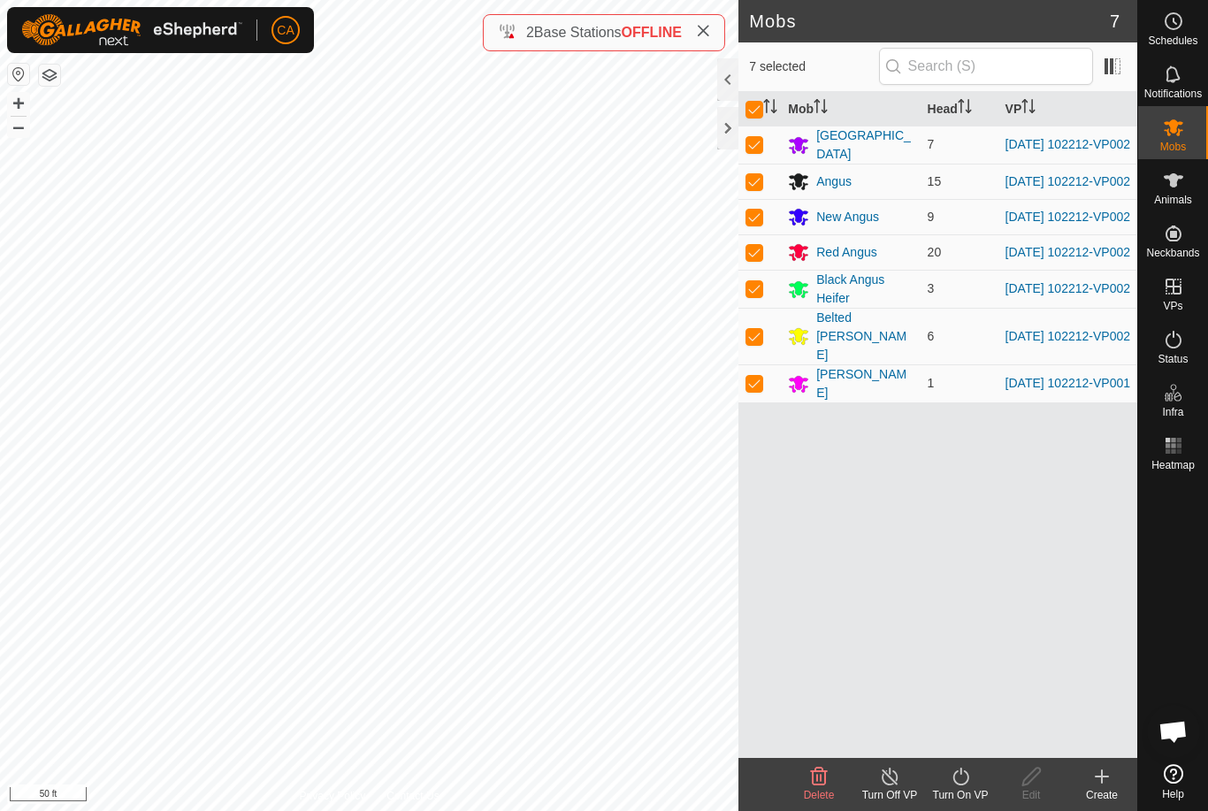
checkbox input "false"
click at [971, 785] on icon at bounding box center [960, 776] width 22 height 21
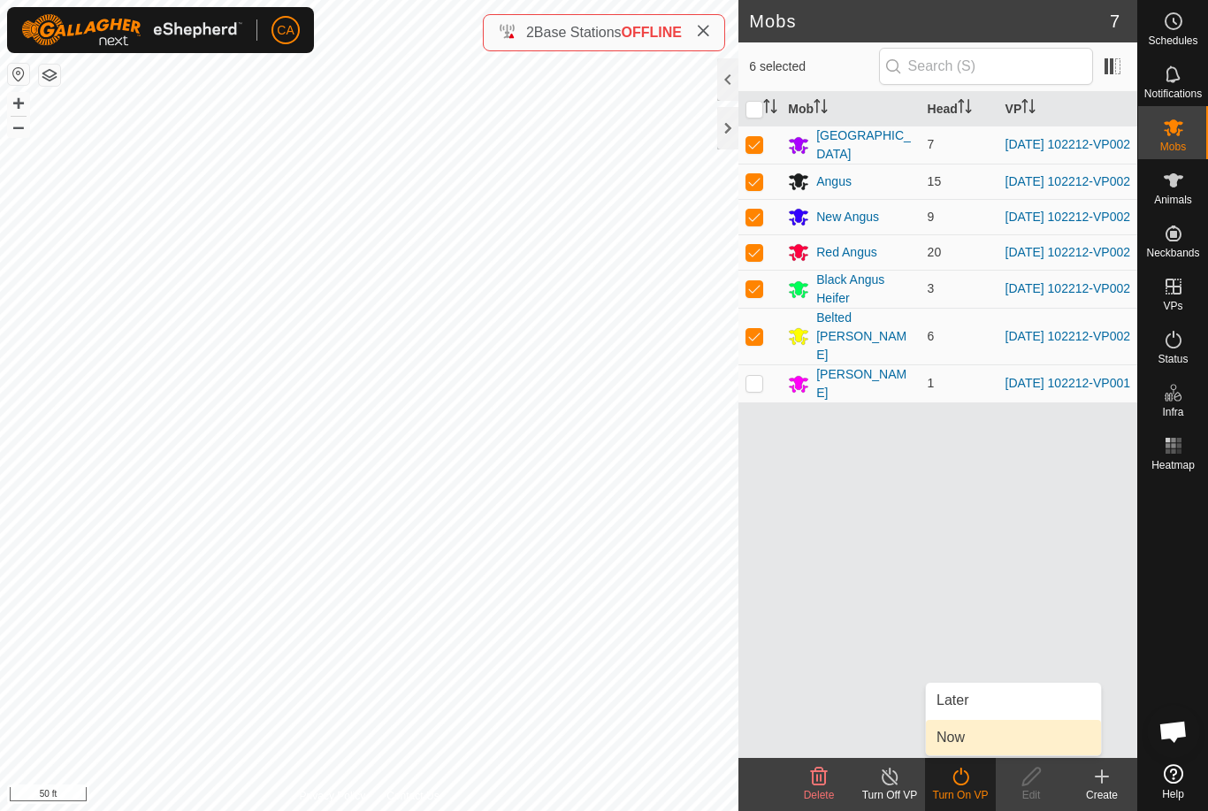
click at [972, 742] on link "Now" at bounding box center [1013, 737] width 175 height 35
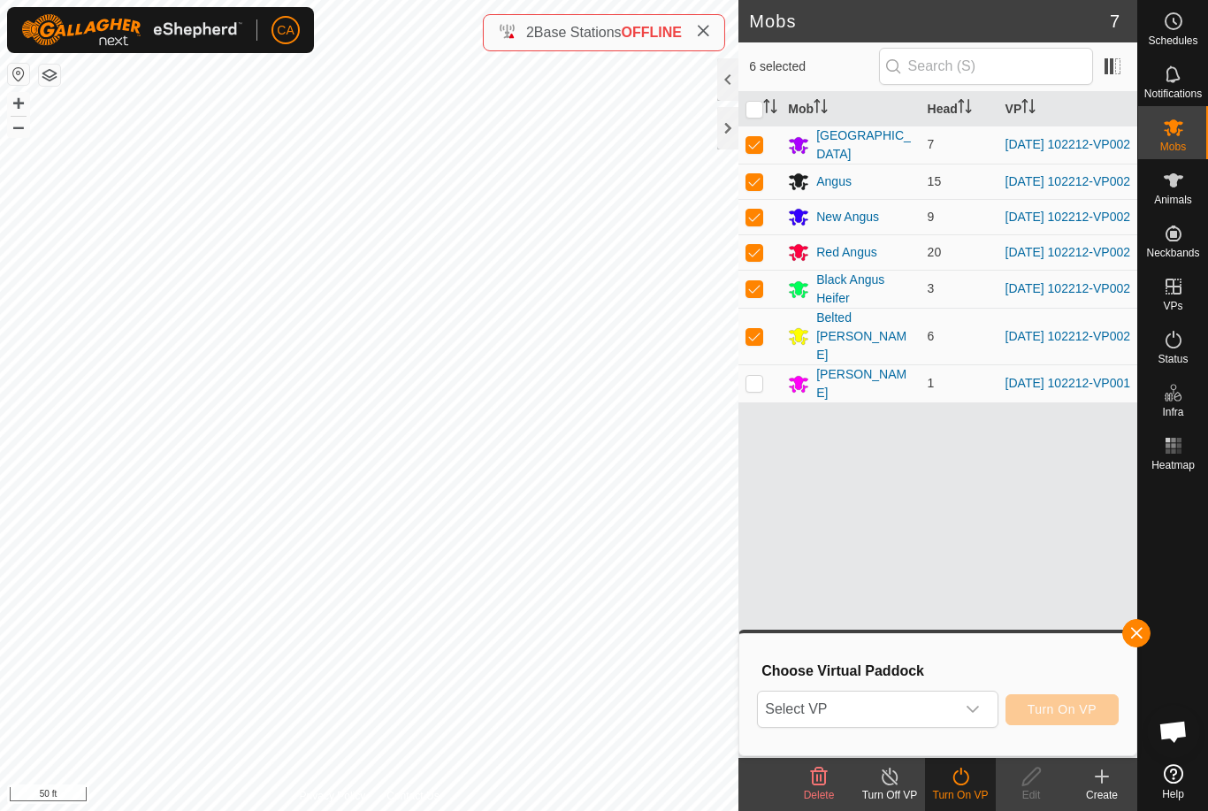
click at [927, 708] on span "Select VP" at bounding box center [856, 708] width 196 height 35
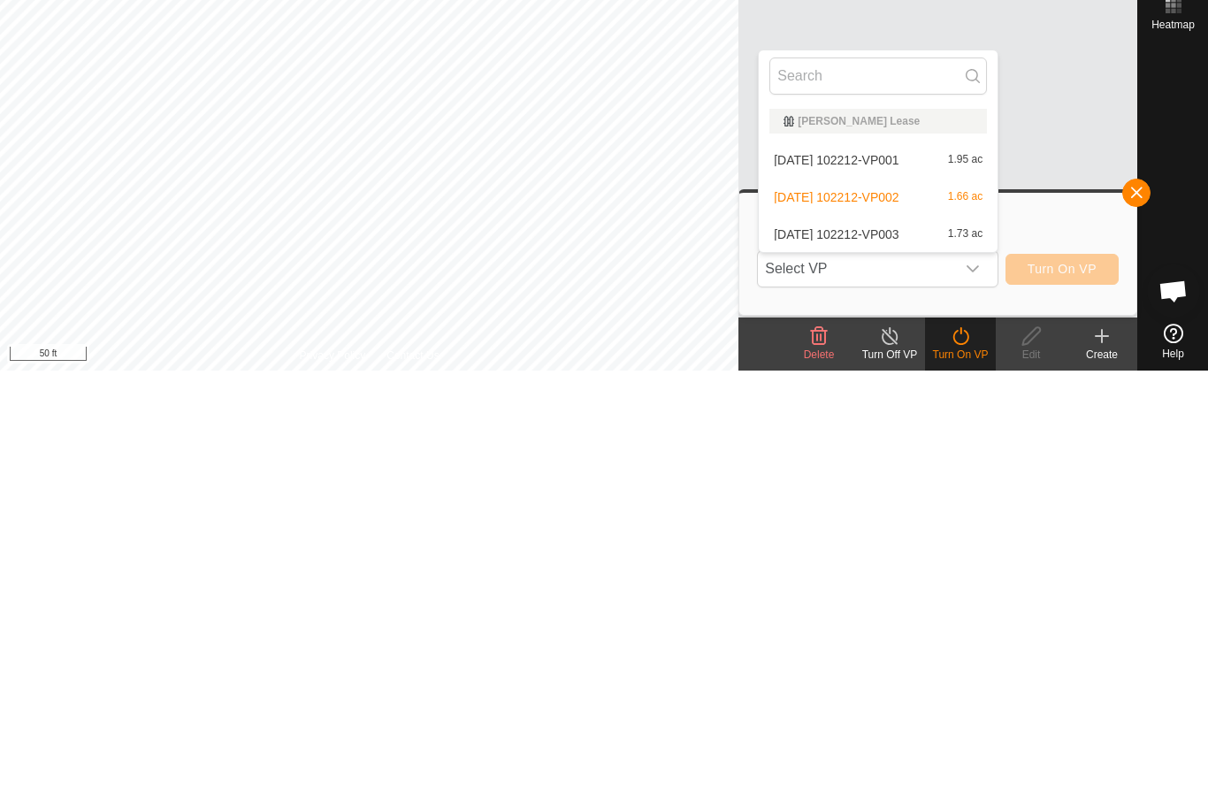
click at [898, 668] on span "[DATE] 102212-VP003" at bounding box center [835, 674] width 125 height 12
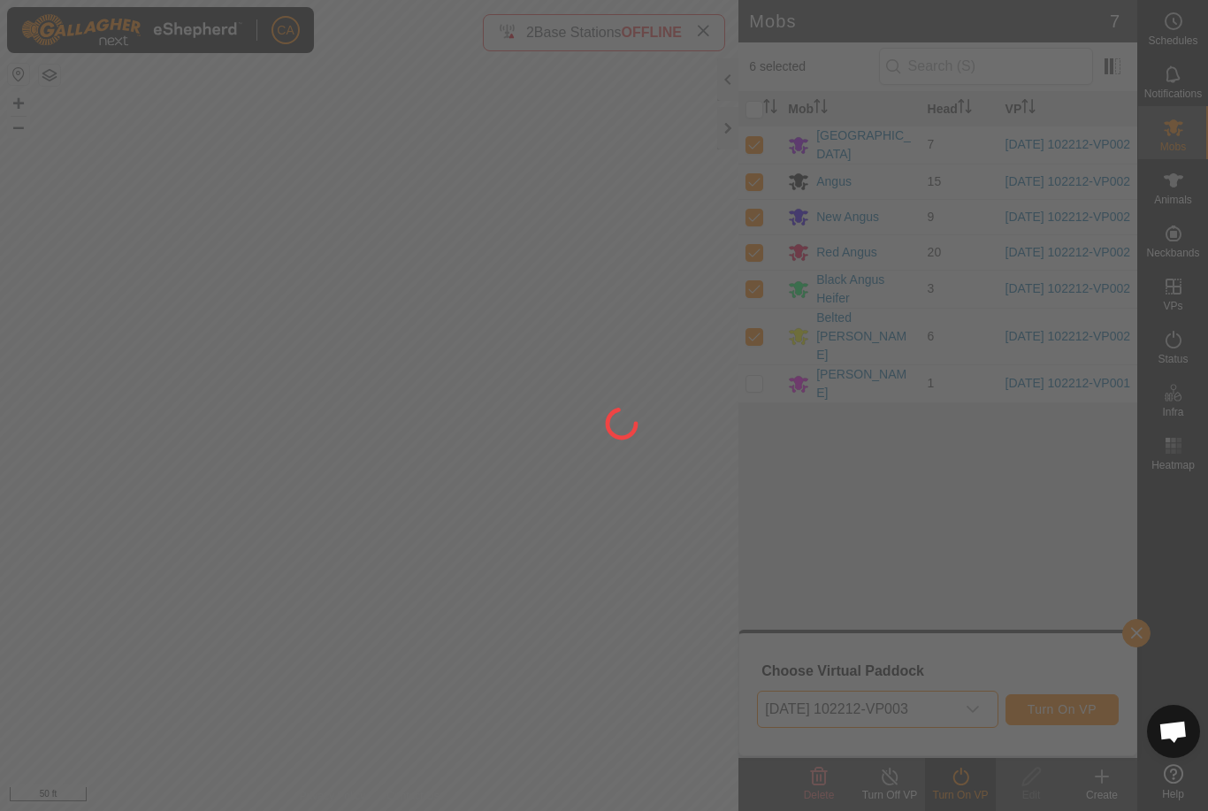
click at [1065, 709] on div at bounding box center [604, 405] width 1208 height 811
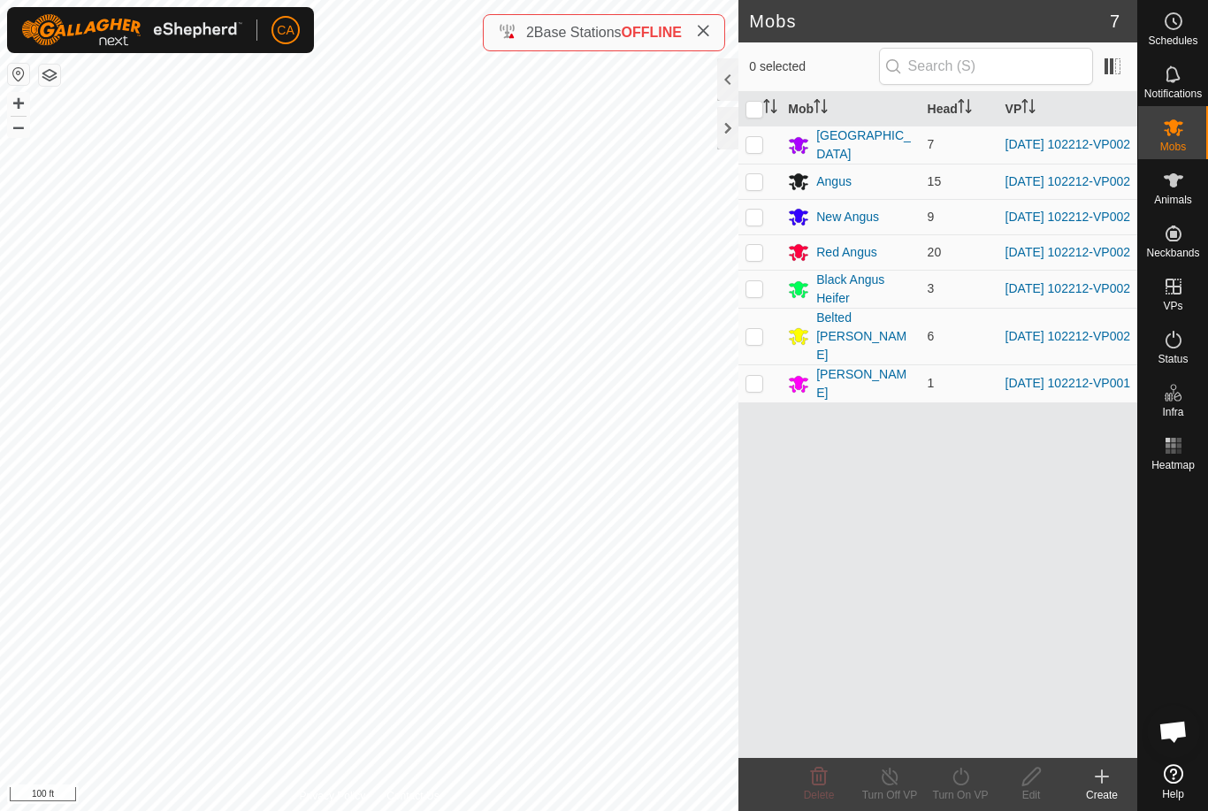
click at [750, 111] on input "checkbox" at bounding box center [754, 110] width 18 height 18
checkbox input "true"
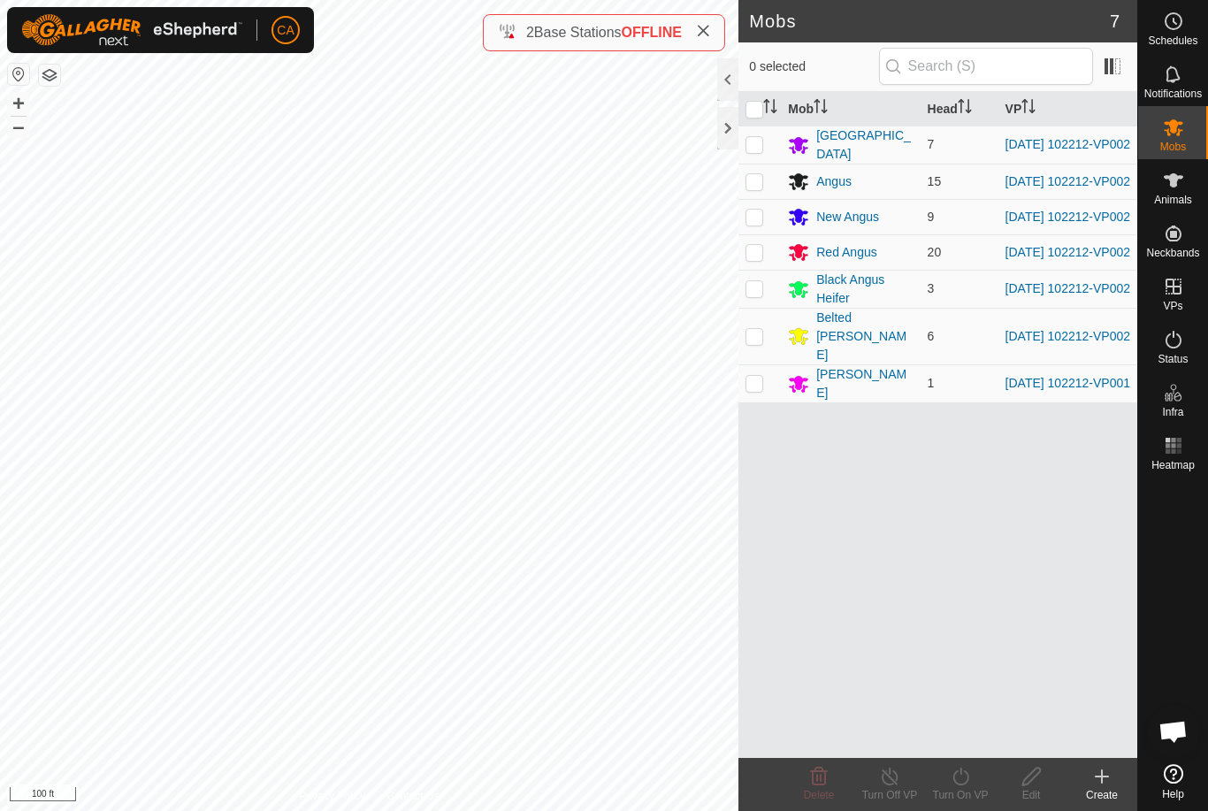
checkbox input "true"
click at [758, 379] on p-checkbox at bounding box center [754, 383] width 18 height 14
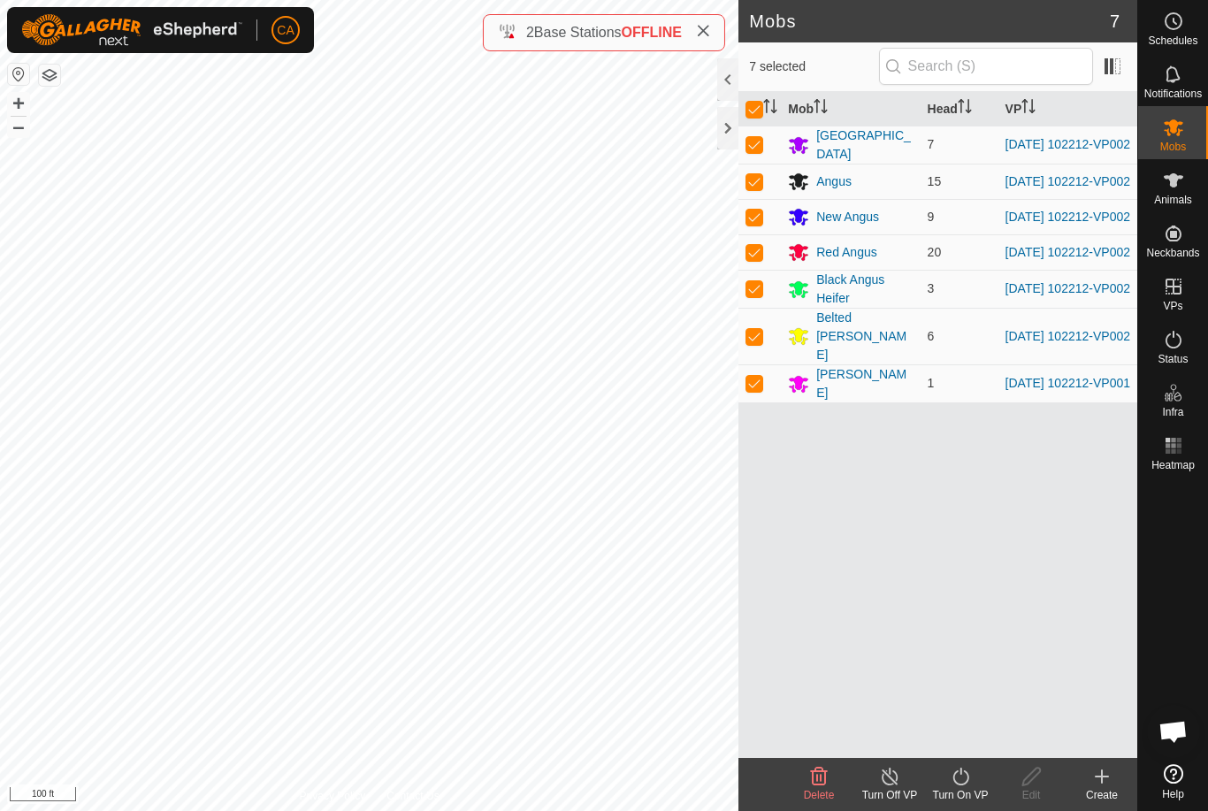
checkbox input "false"
click at [962, 794] on div "Turn On VP" at bounding box center [960, 795] width 71 height 16
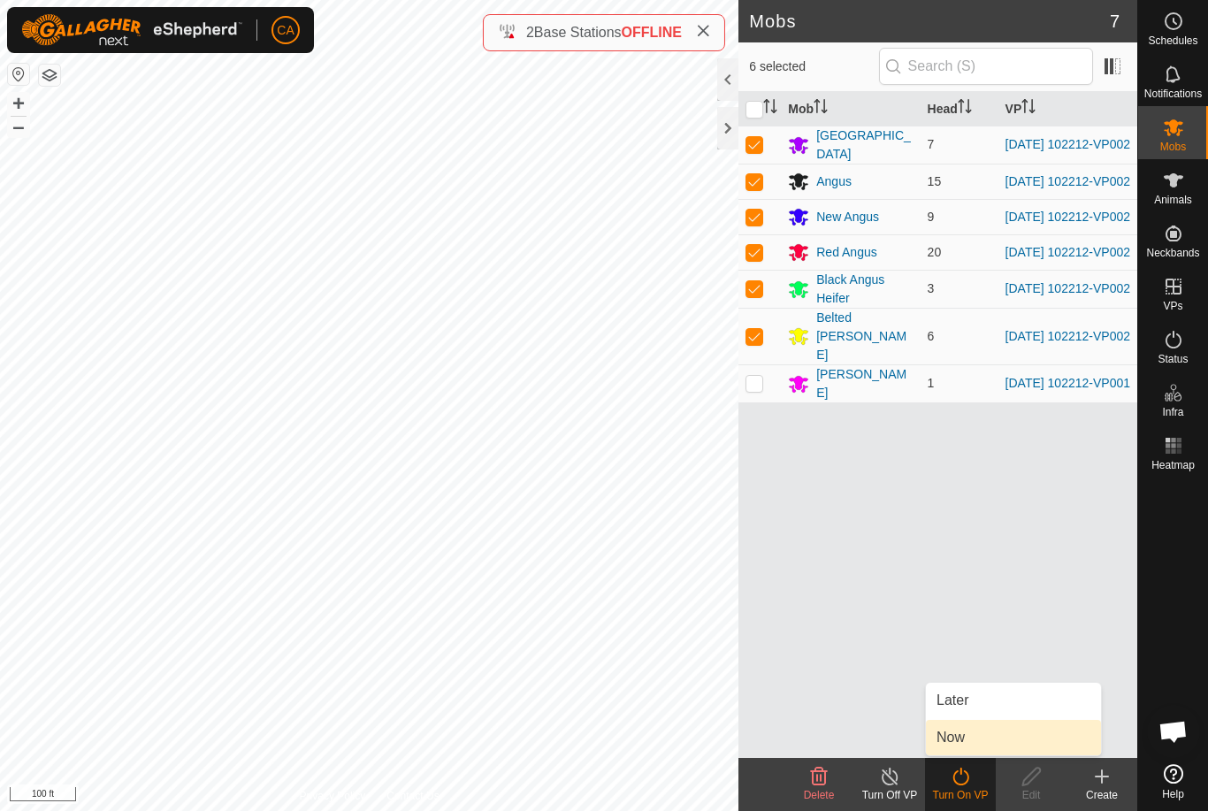
click at [968, 731] on link "Now" at bounding box center [1013, 737] width 175 height 35
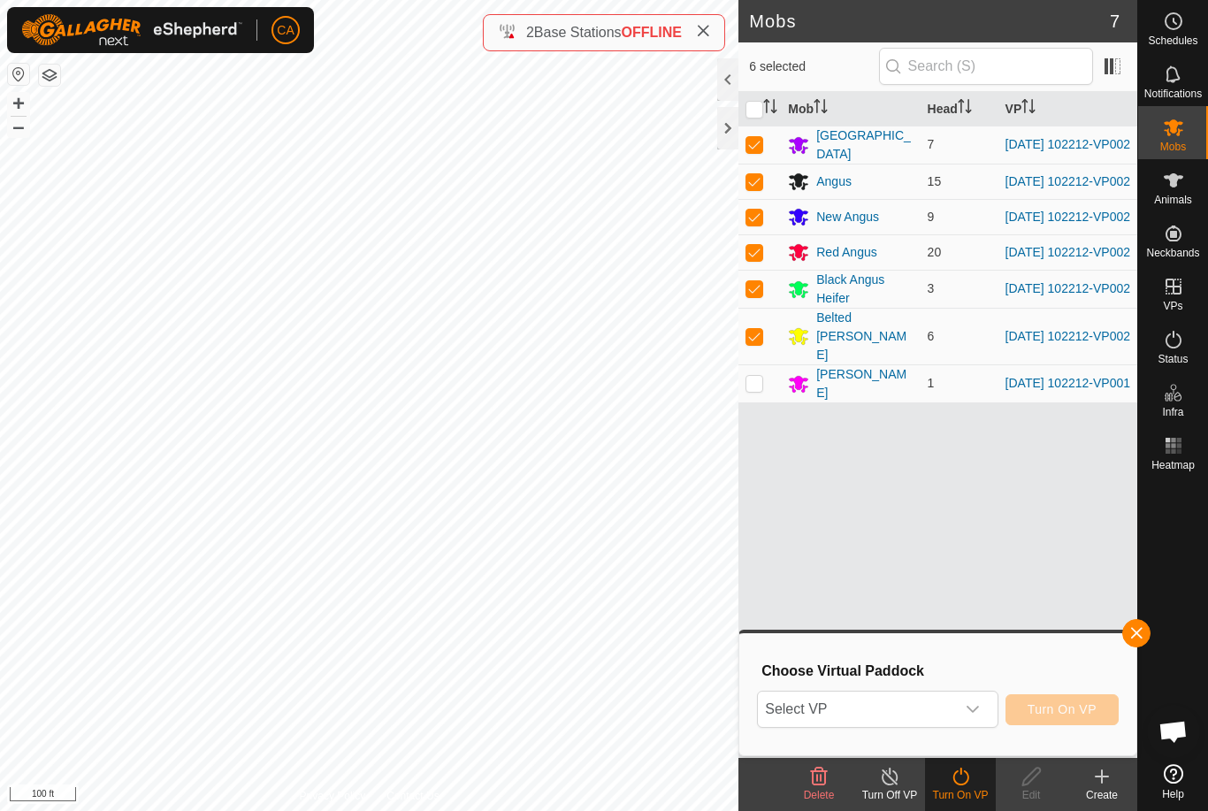
click at [897, 697] on span "Select VP" at bounding box center [856, 708] width 196 height 35
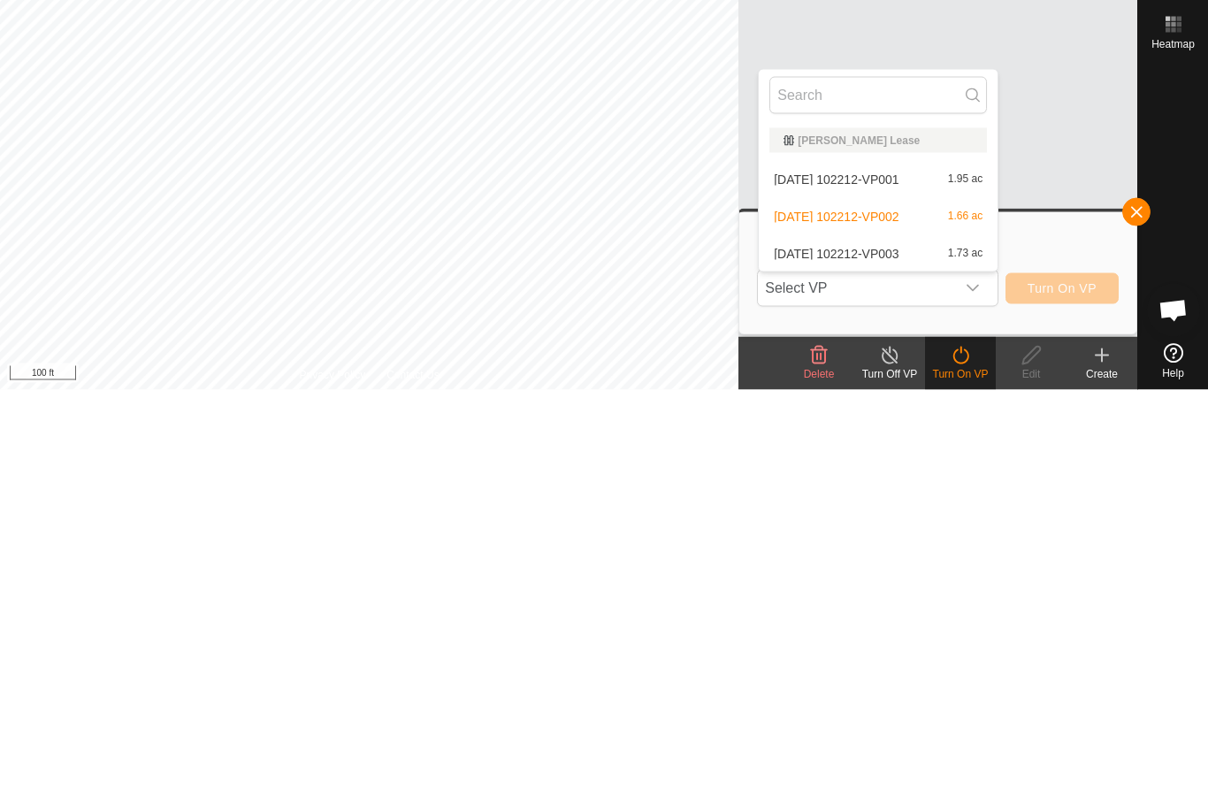
click at [884, 668] on span "[DATE] 102212-VP003" at bounding box center [835, 674] width 125 height 12
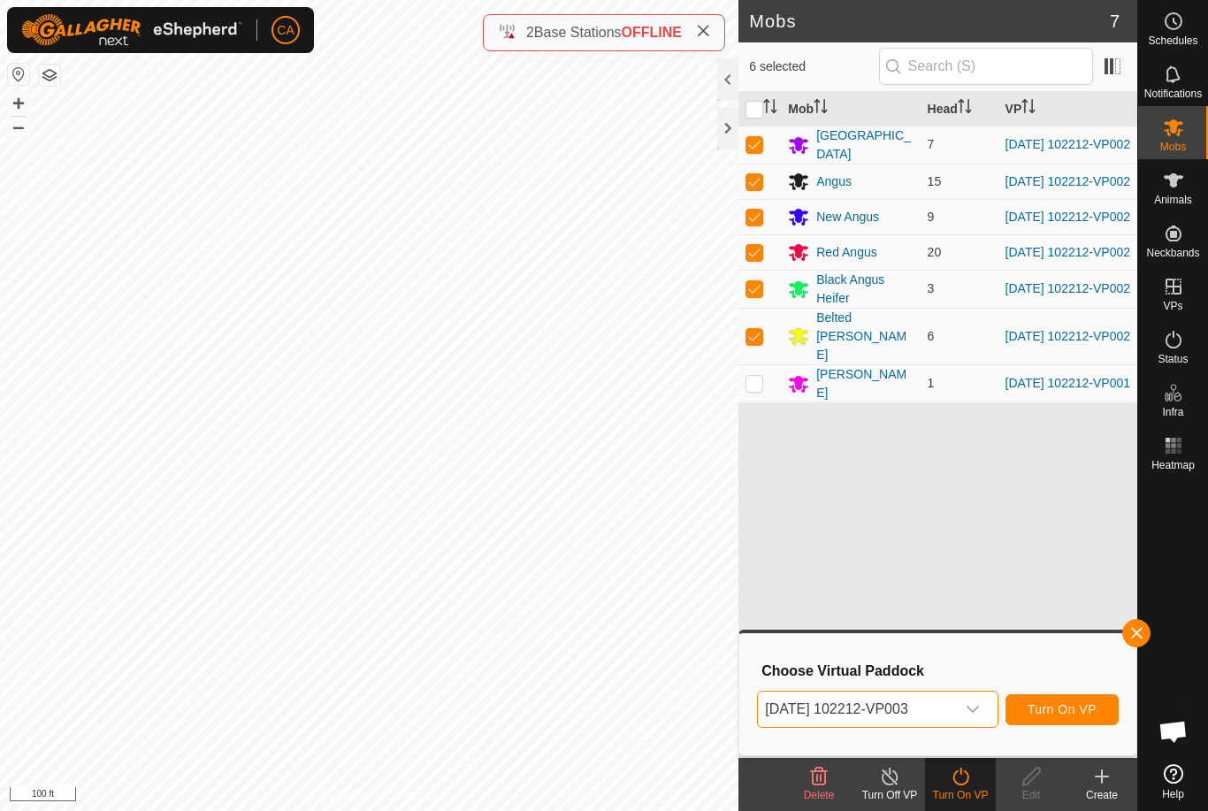
click at [1048, 712] on span "Turn On VP" at bounding box center [1061, 709] width 69 height 14
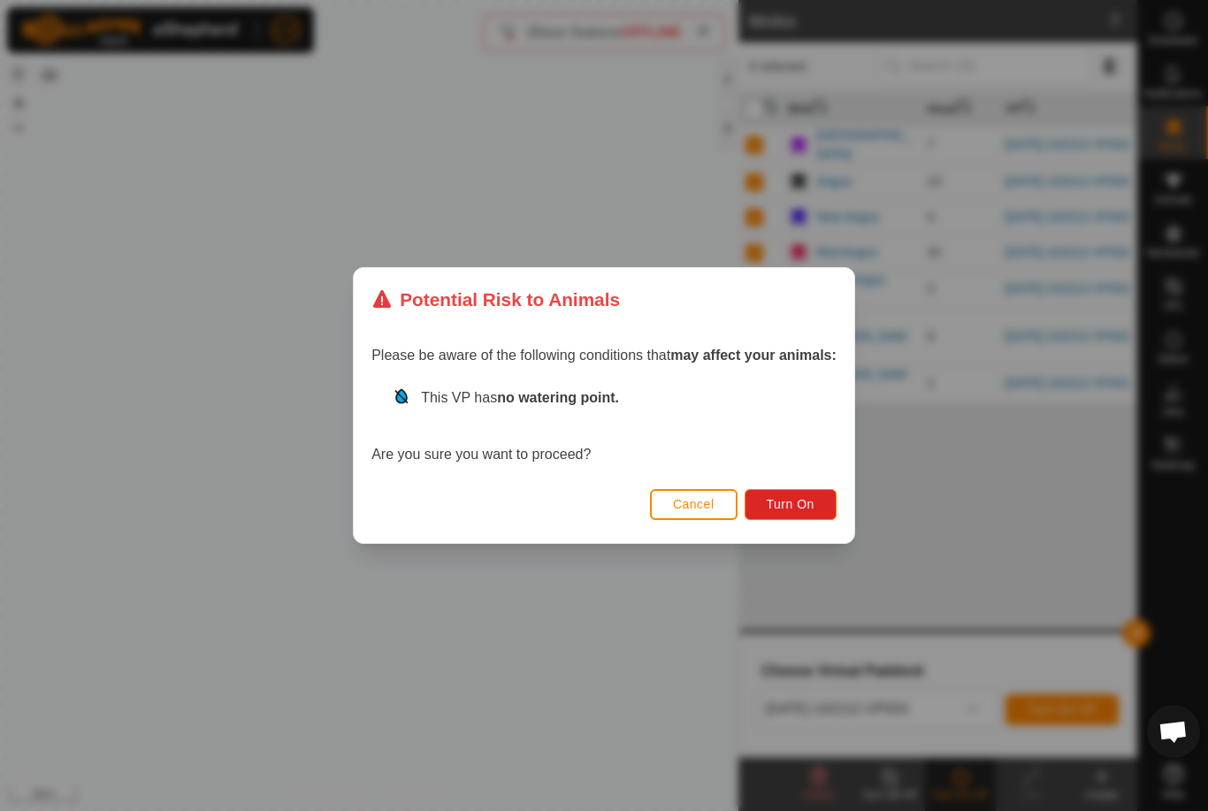
click at [782, 517] on button "Turn On" at bounding box center [790, 504] width 92 height 31
